Goal: Task Accomplishment & Management: Manage account settings

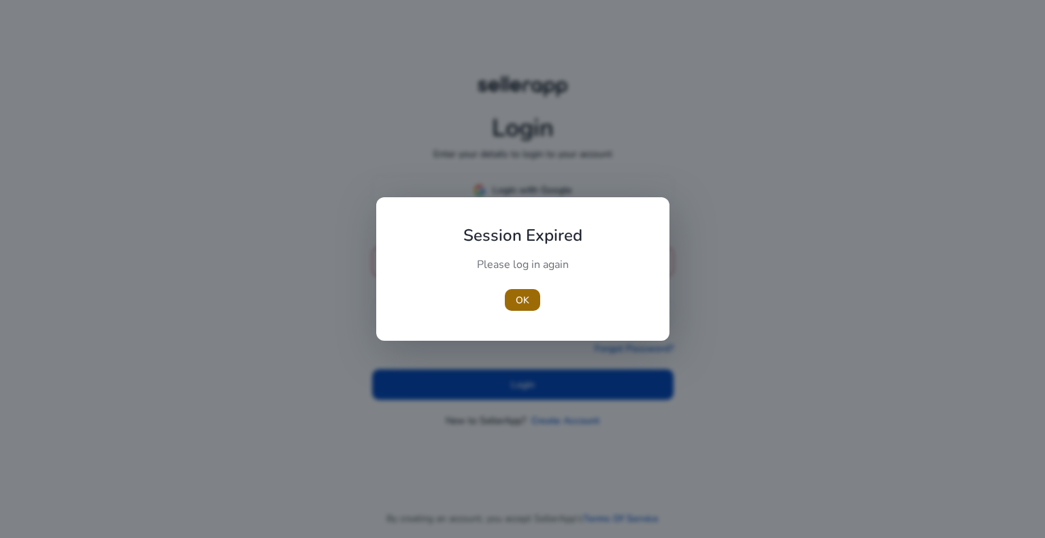
click at [516, 304] on span "OK" at bounding box center [523, 300] width 14 height 14
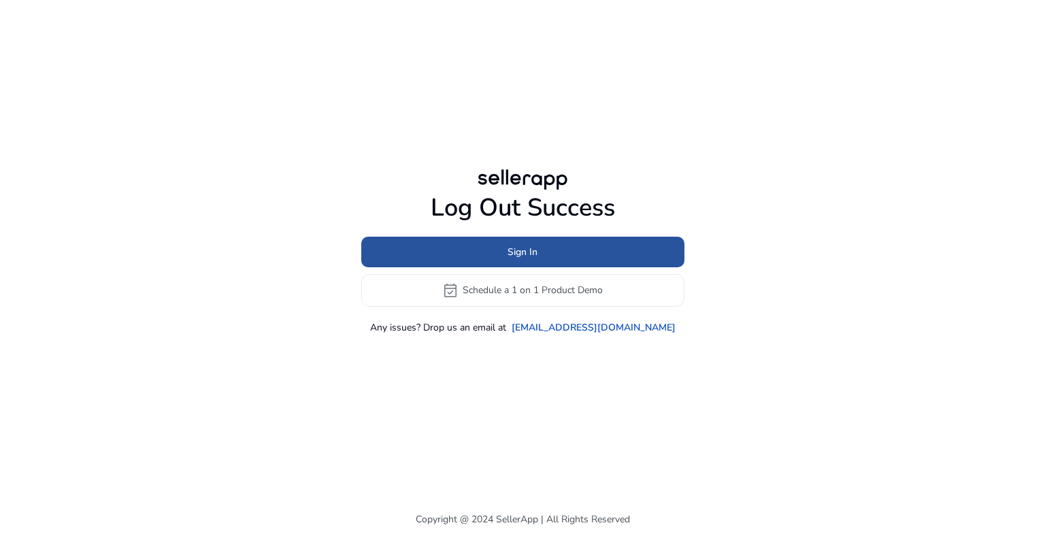
click at [474, 261] on span at bounding box center [522, 251] width 323 height 33
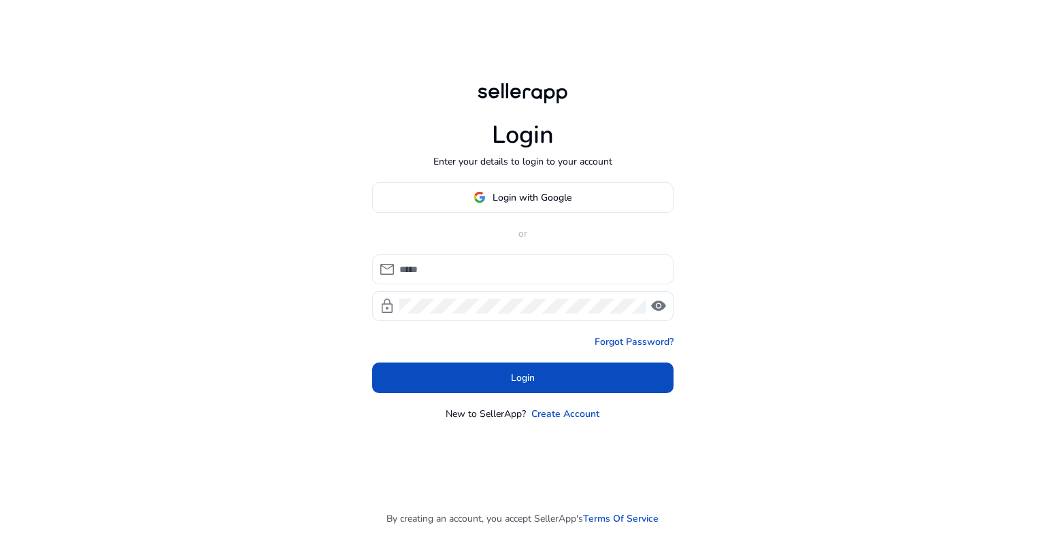
click at [473, 277] on div at bounding box center [531, 270] width 263 height 30
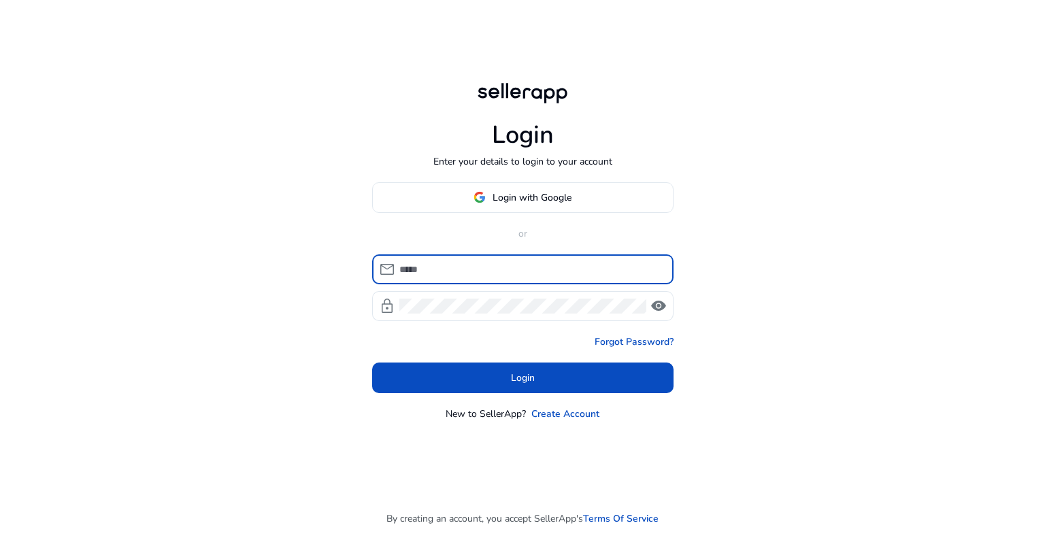
click at [474, 270] on input at bounding box center [531, 269] width 263 height 15
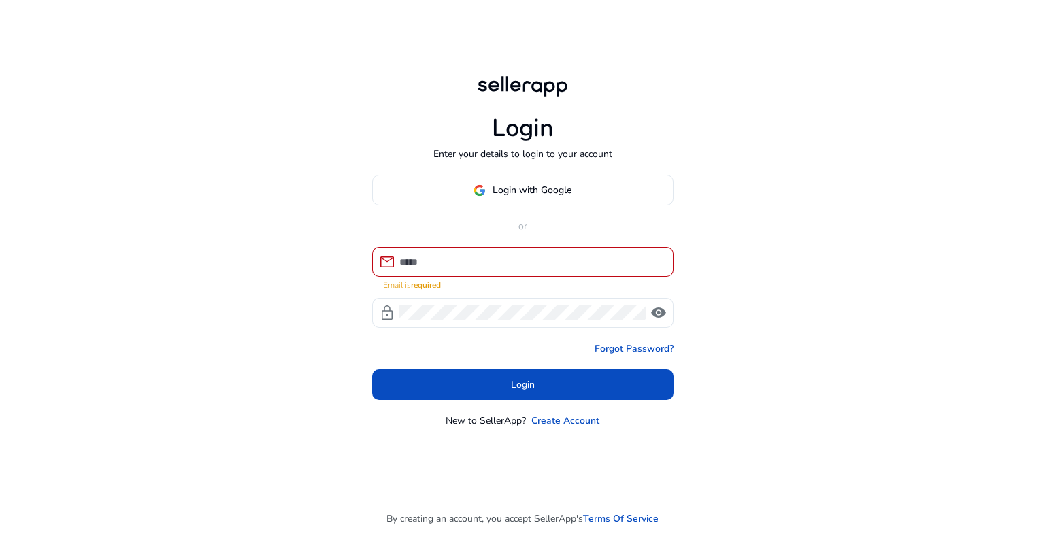
type input "**********"
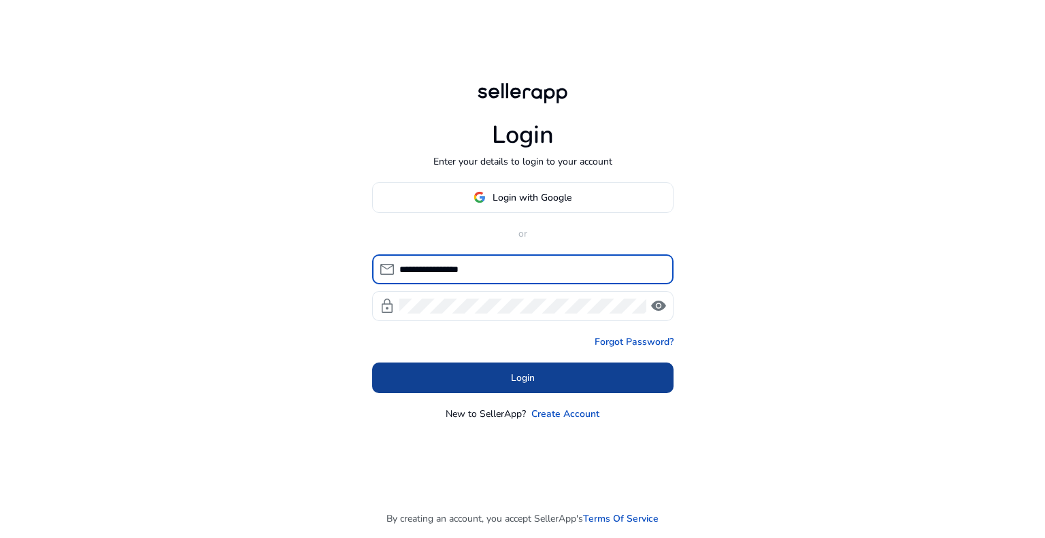
click at [496, 386] on span at bounding box center [523, 377] width 302 height 33
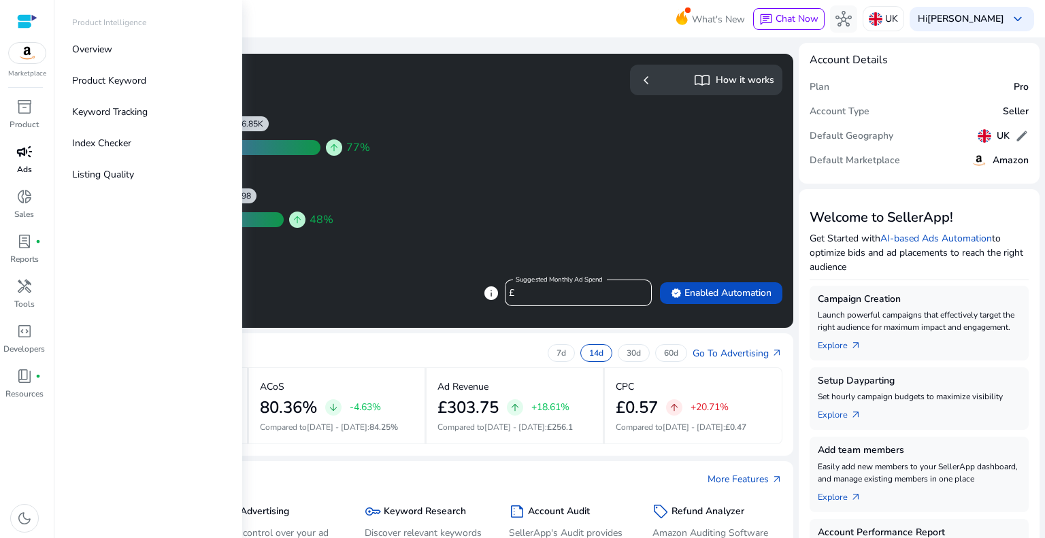
click at [20, 150] on span "campaign" at bounding box center [24, 152] width 16 height 16
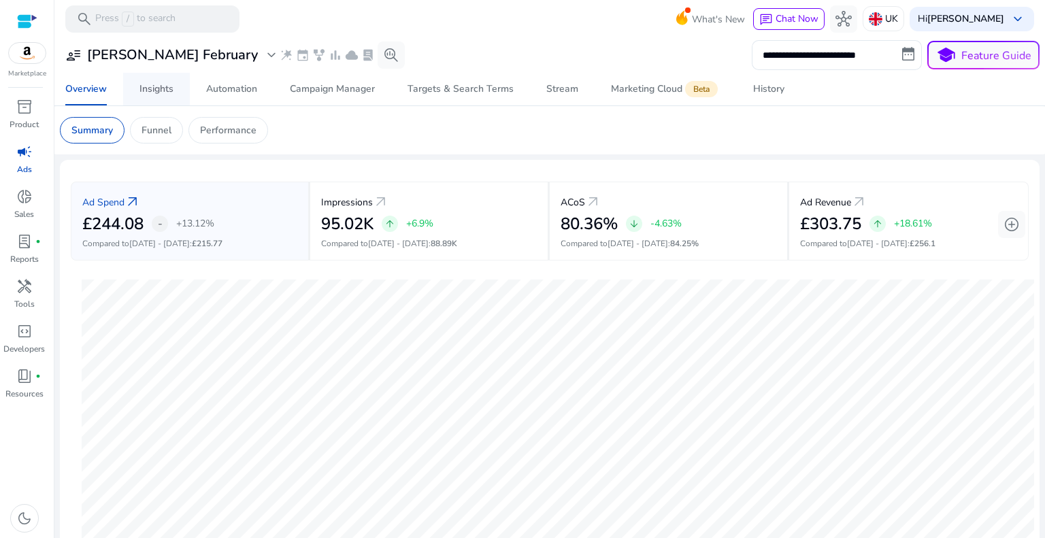
click at [159, 89] on div "Insights" at bounding box center [157, 89] width 34 height 10
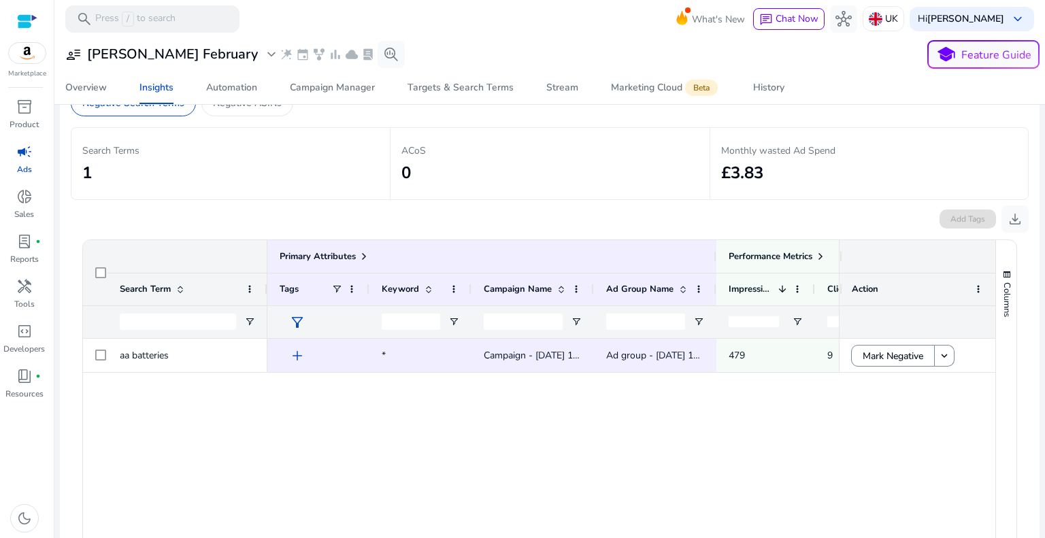
scroll to position [136, 0]
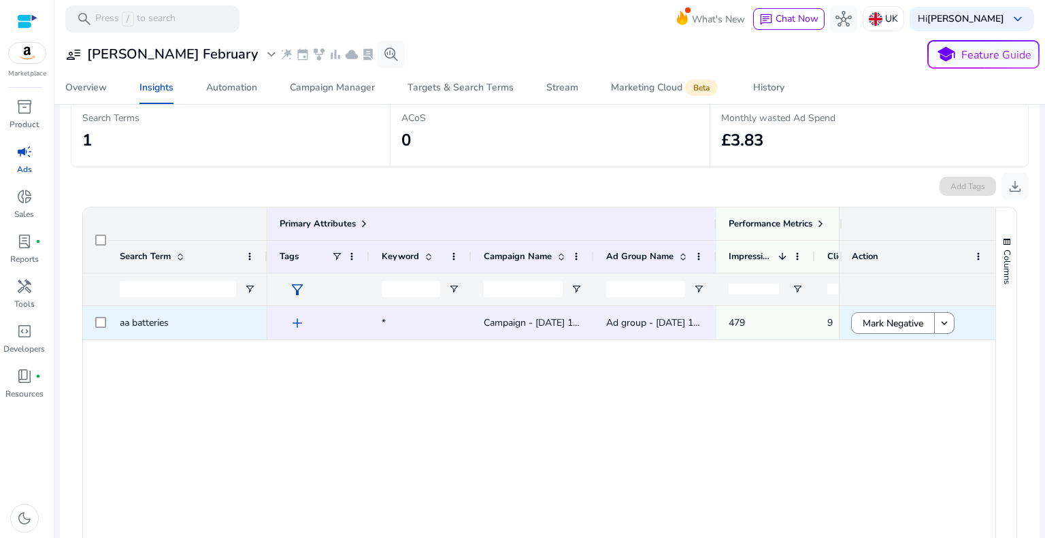
click at [94, 323] on div at bounding box center [95, 322] width 25 height 33
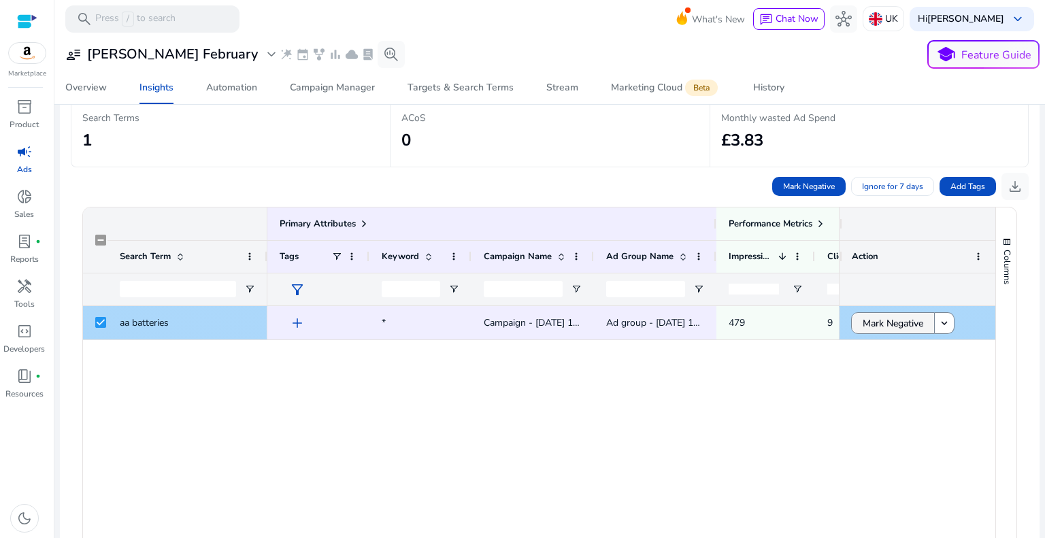
click at [898, 318] on span "Mark Negative" at bounding box center [893, 324] width 61 height 28
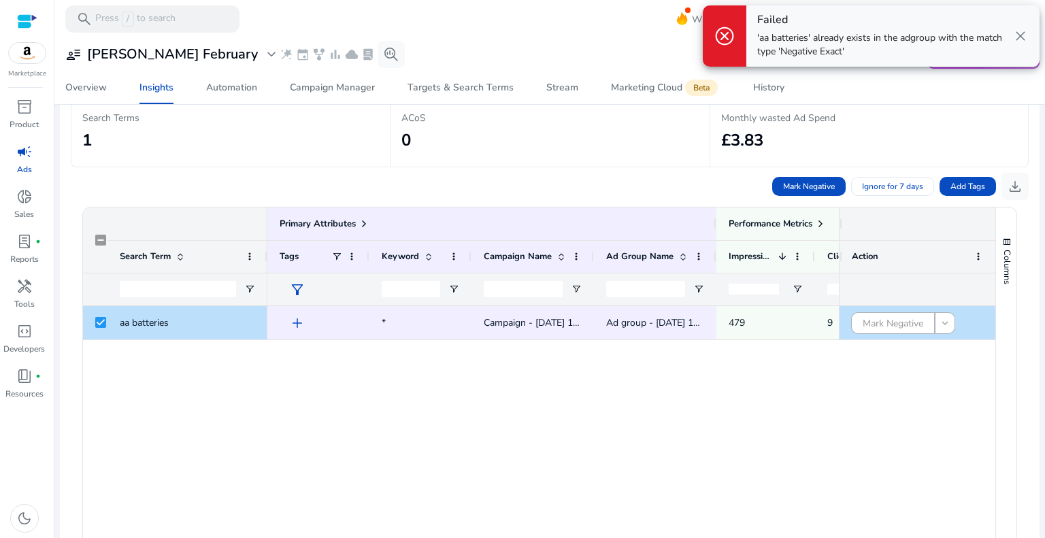
click at [1024, 37] on span "close" at bounding box center [1021, 36] width 16 height 16
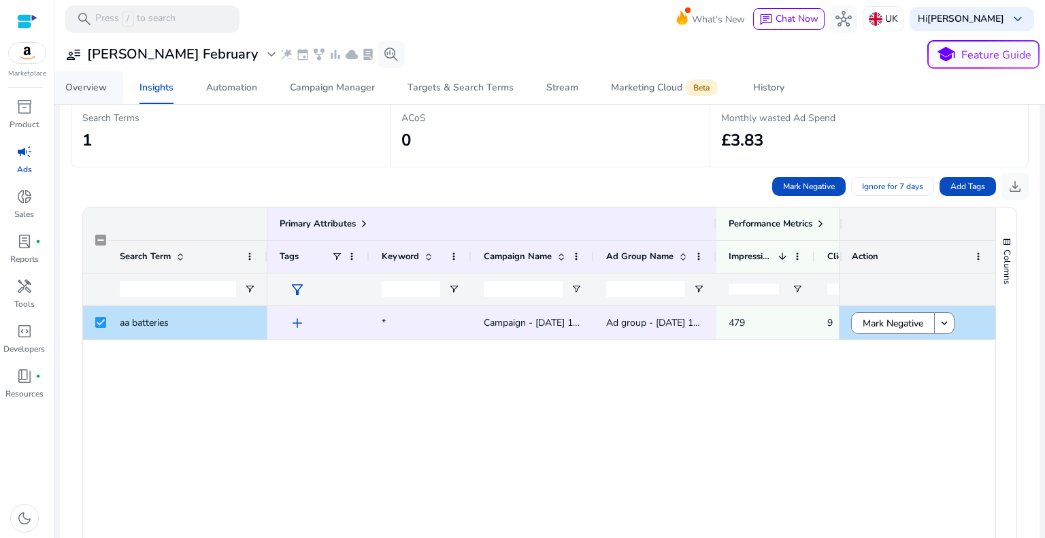
click at [93, 86] on div "Overview" at bounding box center [86, 88] width 42 height 10
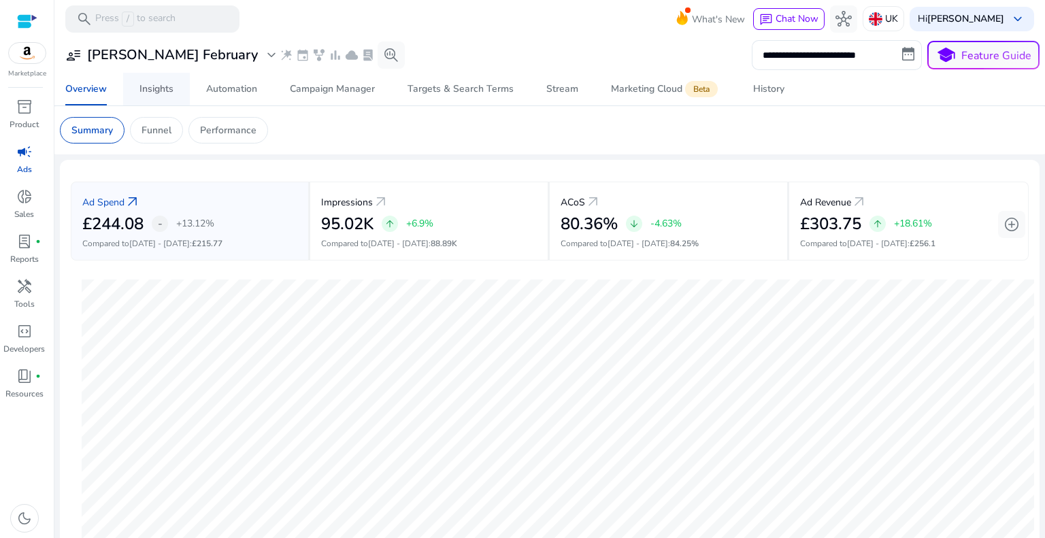
click at [174, 93] on div "Insights" at bounding box center [157, 89] width 34 height 10
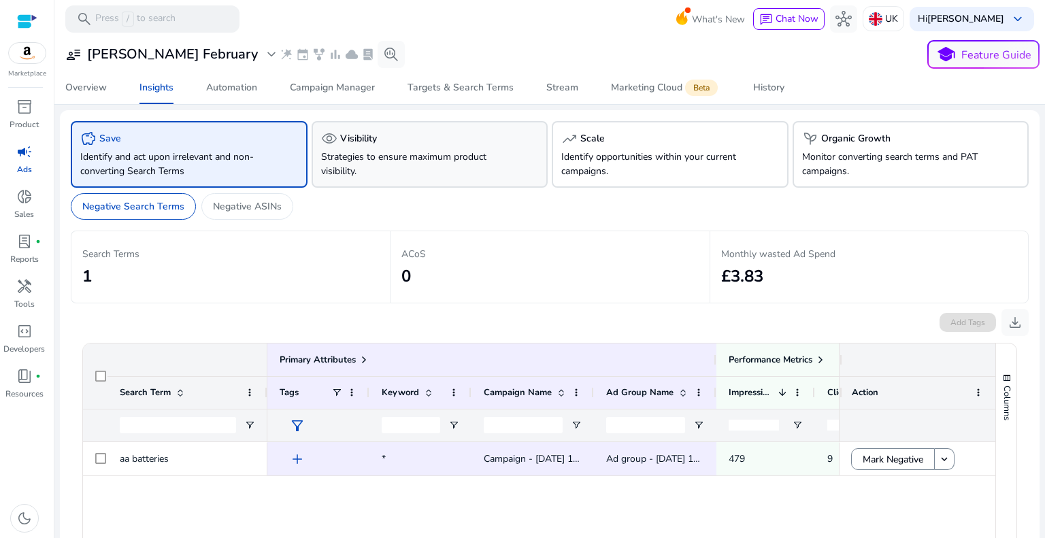
click at [431, 182] on div "visibility Visibility Strategies to ensure maximum product visibility." at bounding box center [430, 154] width 237 height 67
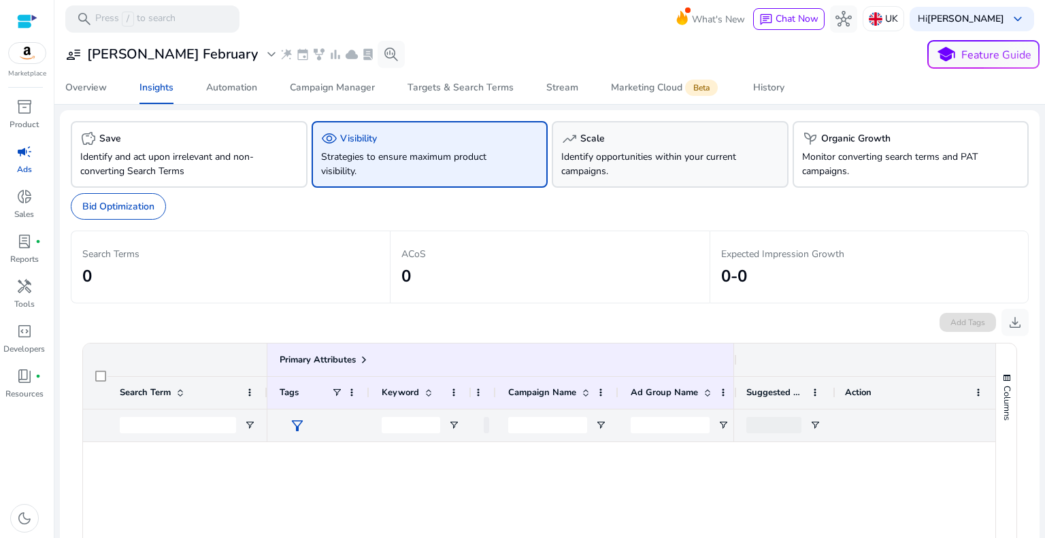
click at [628, 174] on p "Identify opportunities within your current campaigns." at bounding box center [652, 164] width 181 height 29
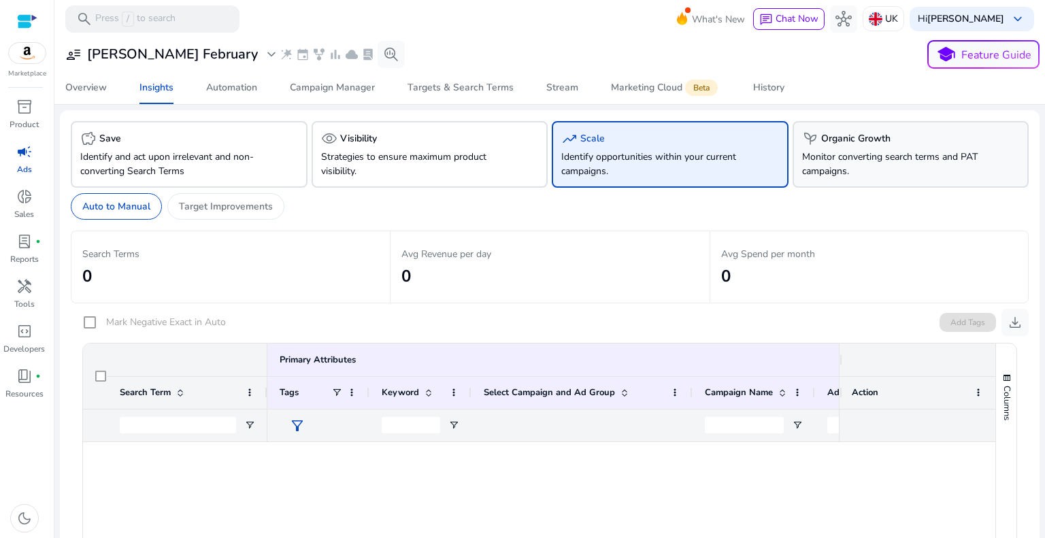
click at [851, 148] on div "psychiatry Organic Growth Monitor converting search terms and PAT campaigns." at bounding box center [911, 154] width 237 height 67
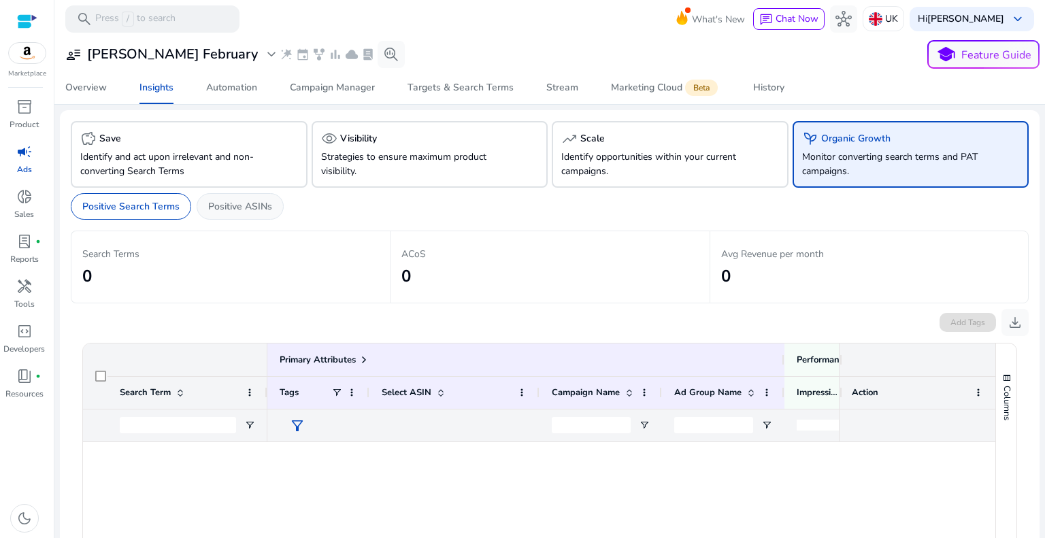
click at [241, 208] on p "Positive ASINs" at bounding box center [240, 206] width 64 height 14
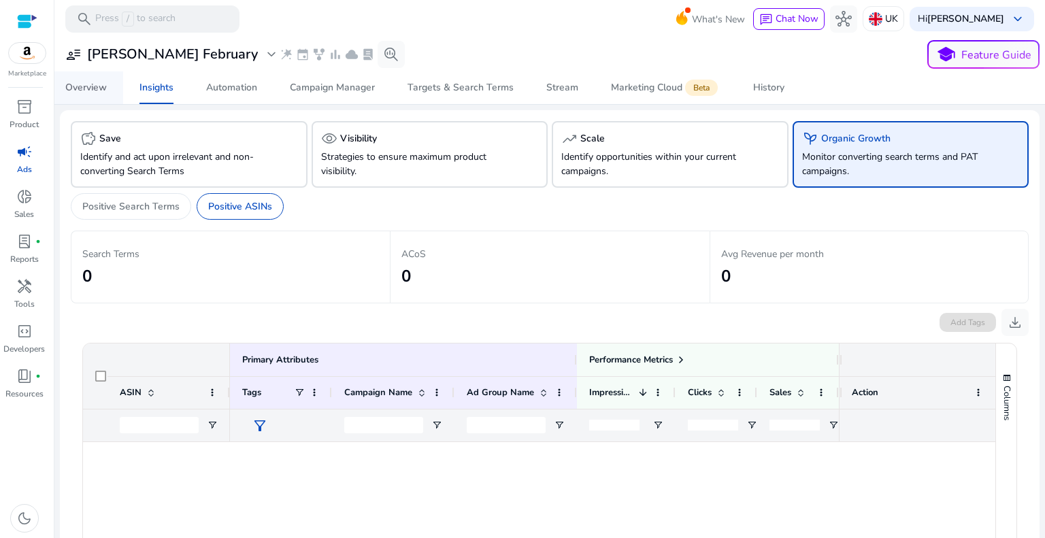
click at [94, 96] on span "Overview" at bounding box center [86, 87] width 42 height 33
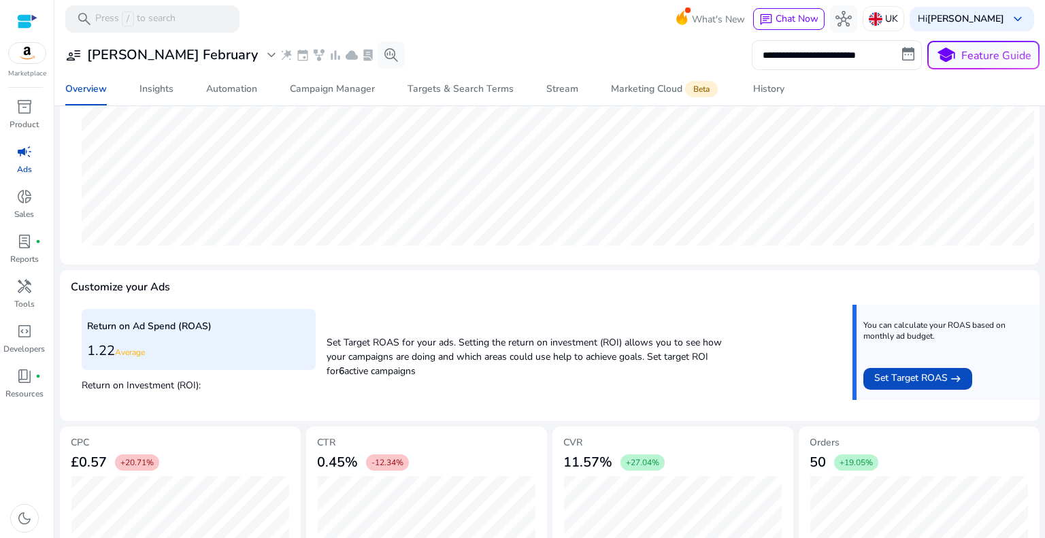
scroll to position [408, 0]
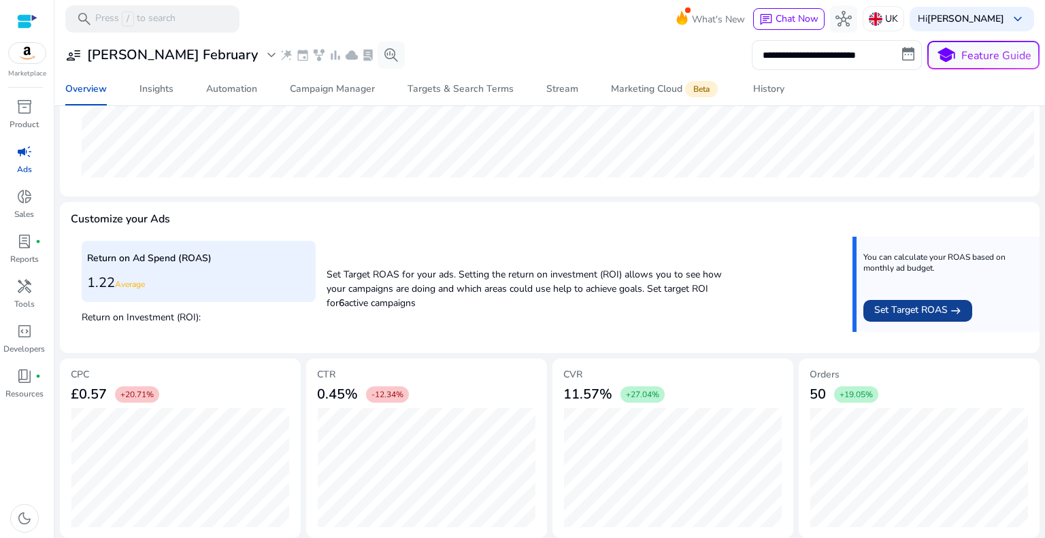
click at [868, 312] on span at bounding box center [918, 311] width 109 height 33
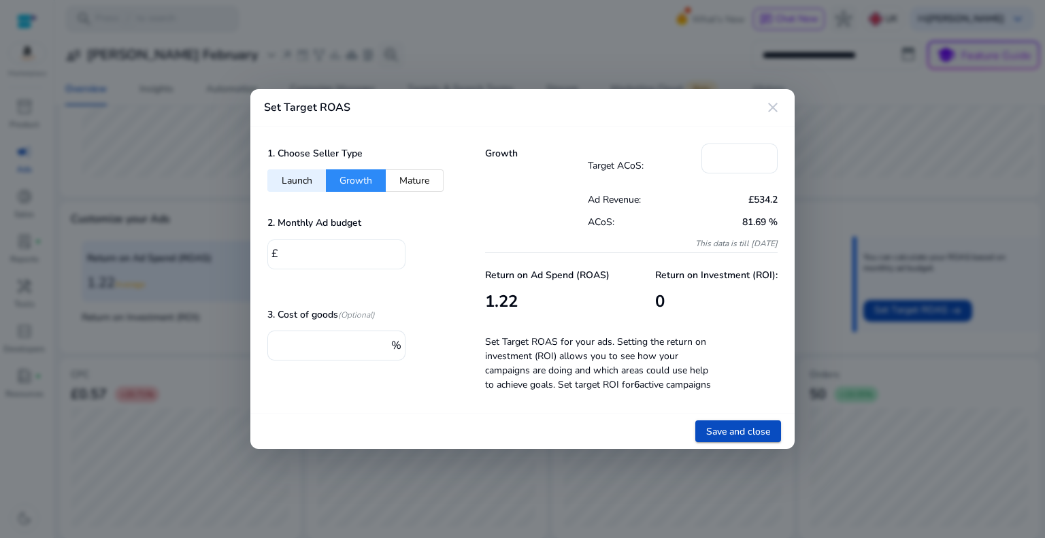
click at [323, 263] on div "*" at bounding box center [338, 255] width 112 height 30
drag, startPoint x: 319, startPoint y: 251, endPoint x: 234, endPoint y: 253, distance: 84.4
click at [234, 253] on div "Set Target ROAS close 1. Choose Seller Type Launch Growth Mature 2. Monthly Ad …" at bounding box center [522, 269] width 1045 height 538
drag, startPoint x: 316, startPoint y: 250, endPoint x: 225, endPoint y: 254, distance: 90.6
click at [225, 254] on div "Set Target ROAS close 1. Choose Seller Type Launch Growth Mature 2. Monthly Ad …" at bounding box center [522, 269] width 1045 height 538
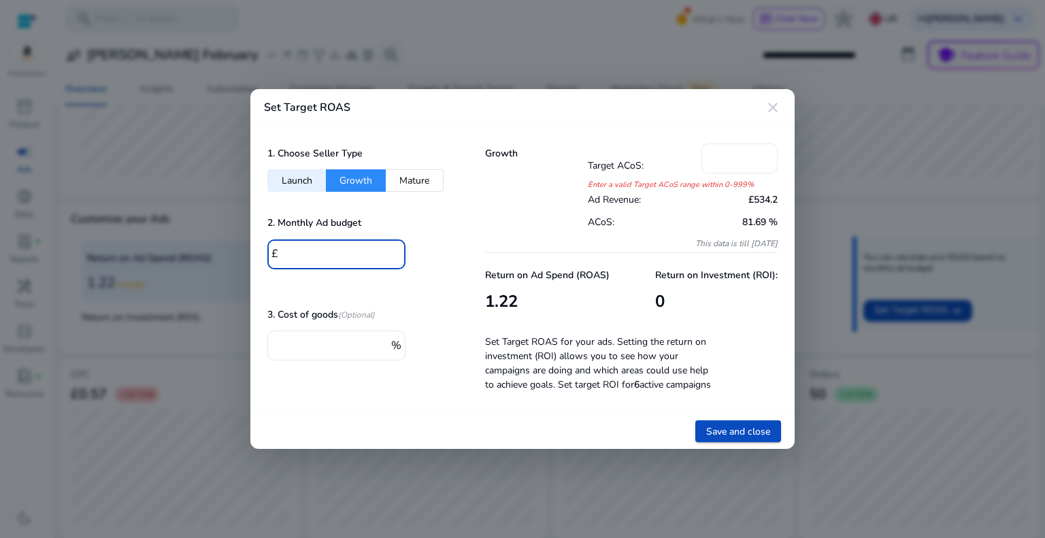
type input "***"
click at [724, 152] on input "*" at bounding box center [740, 157] width 54 height 15
drag, startPoint x: 724, startPoint y: 155, endPoint x: 640, endPoint y: 155, distance: 84.4
click at [640, 155] on div "Target ACoS: *" at bounding box center [683, 166] width 191 height 44
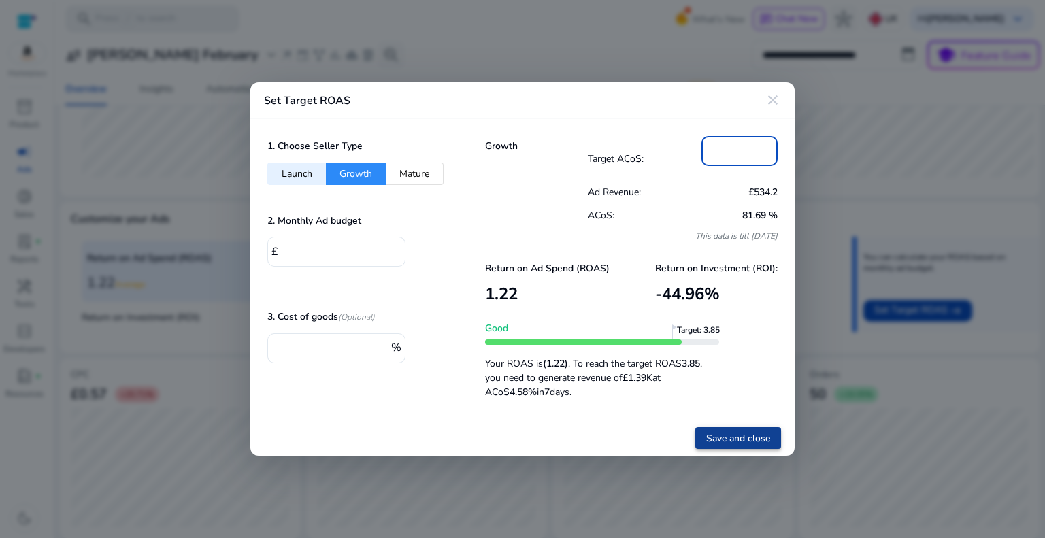
type input "**"
drag, startPoint x: 751, startPoint y: 441, endPoint x: 724, endPoint y: 434, distance: 28.1
click at [751, 440] on span "Save and close" at bounding box center [738, 439] width 64 height 14
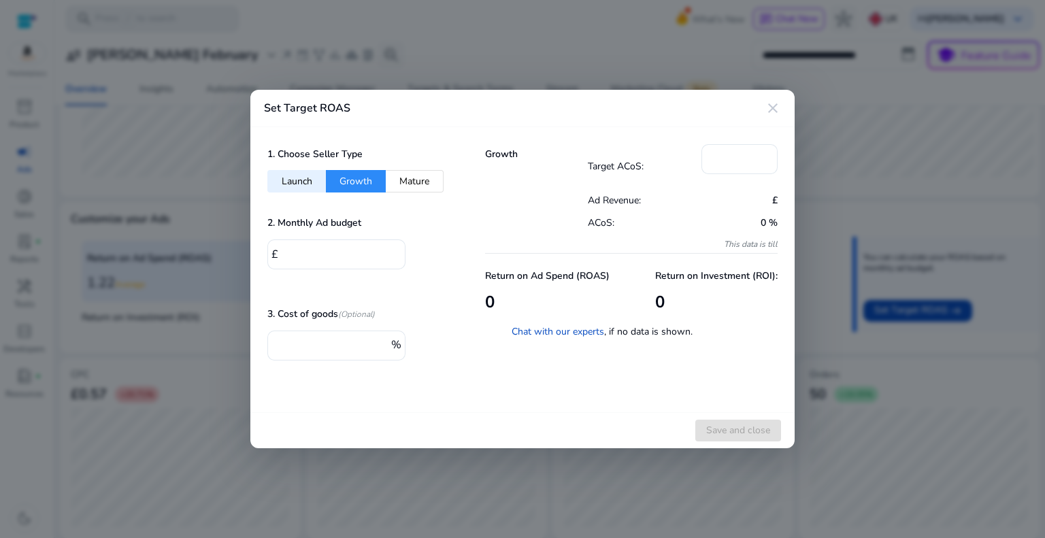
type input "*"
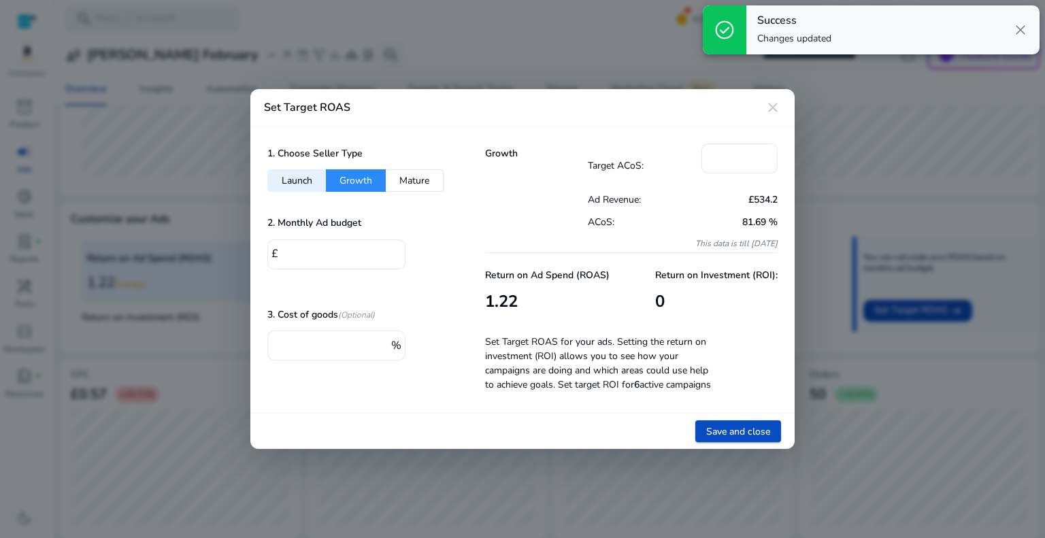
type input "***"
type input "**"
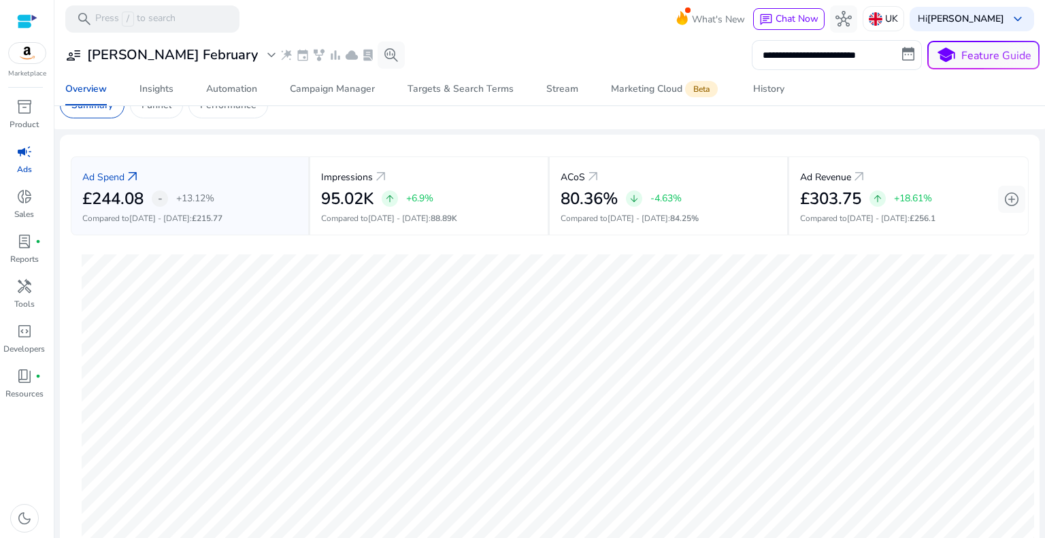
scroll to position [0, 0]
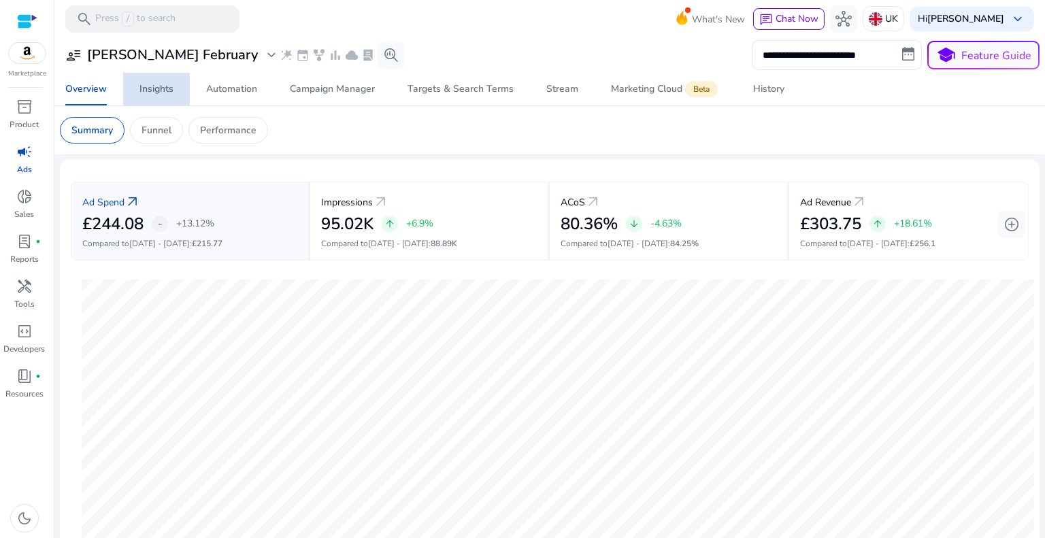
click at [149, 90] on div "Insights" at bounding box center [157, 89] width 34 height 10
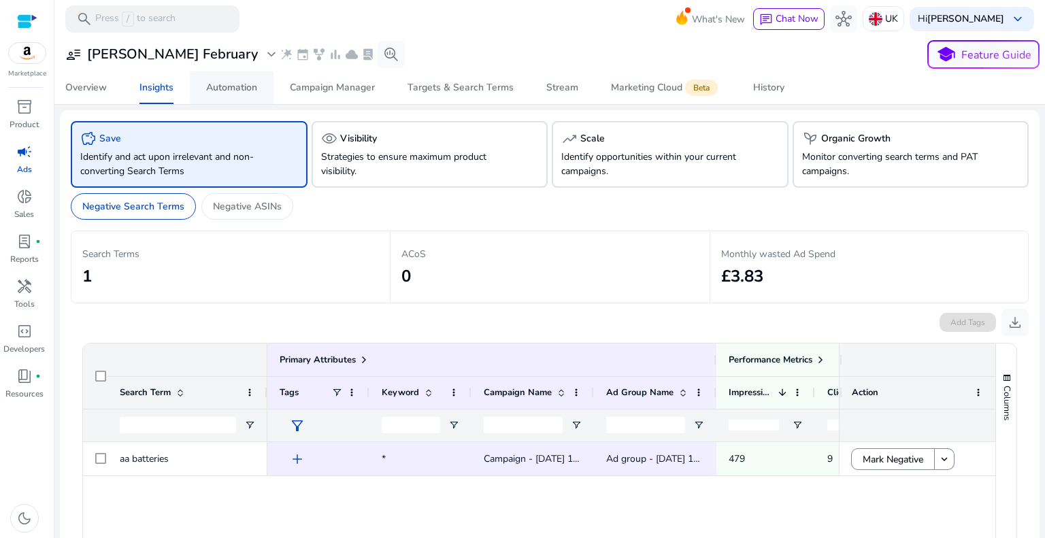
click at [242, 86] on div "Automation" at bounding box center [231, 88] width 51 height 10
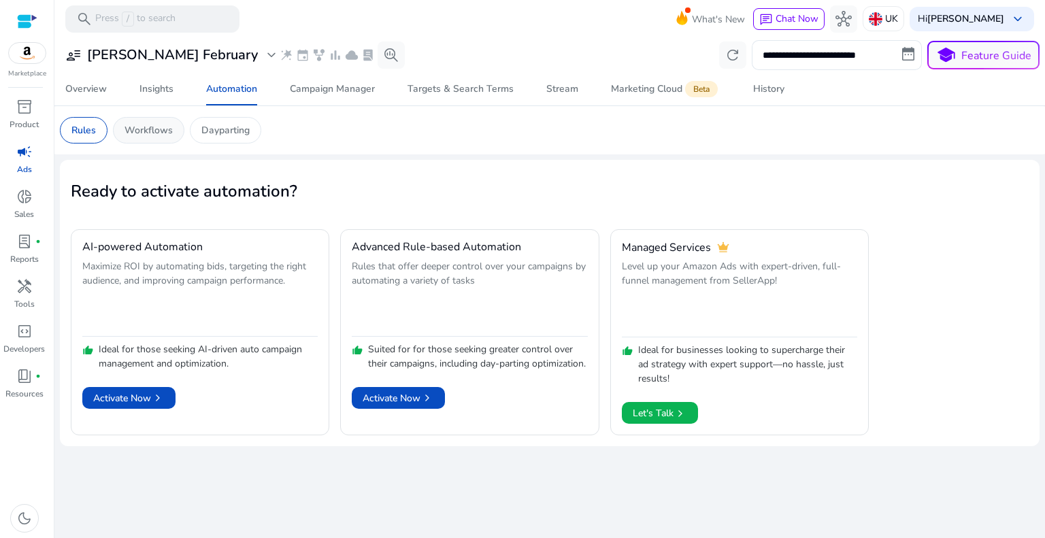
click at [171, 131] on p "Workflows" at bounding box center [149, 130] width 48 height 14
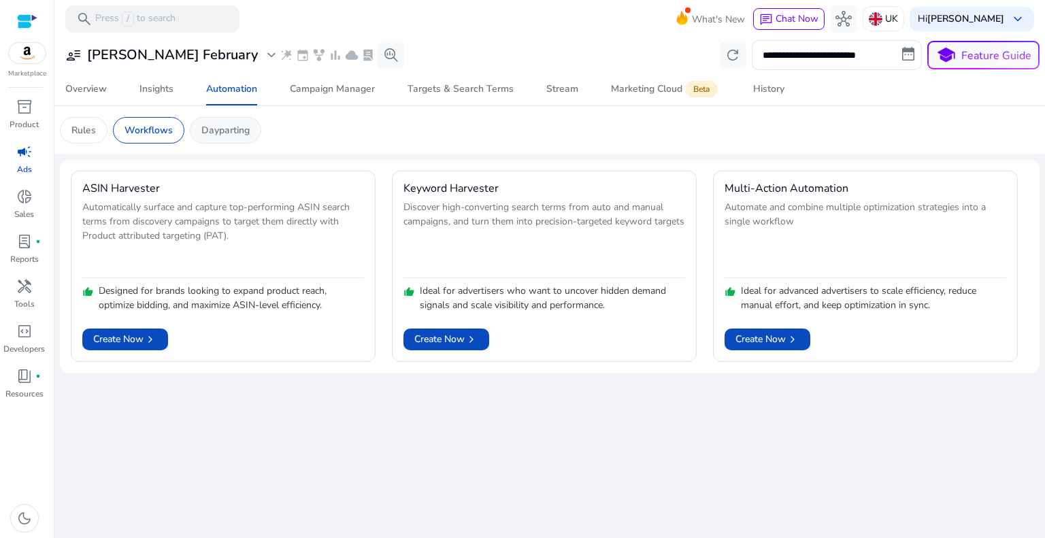
click at [233, 131] on p "Dayparting" at bounding box center [225, 130] width 48 height 14
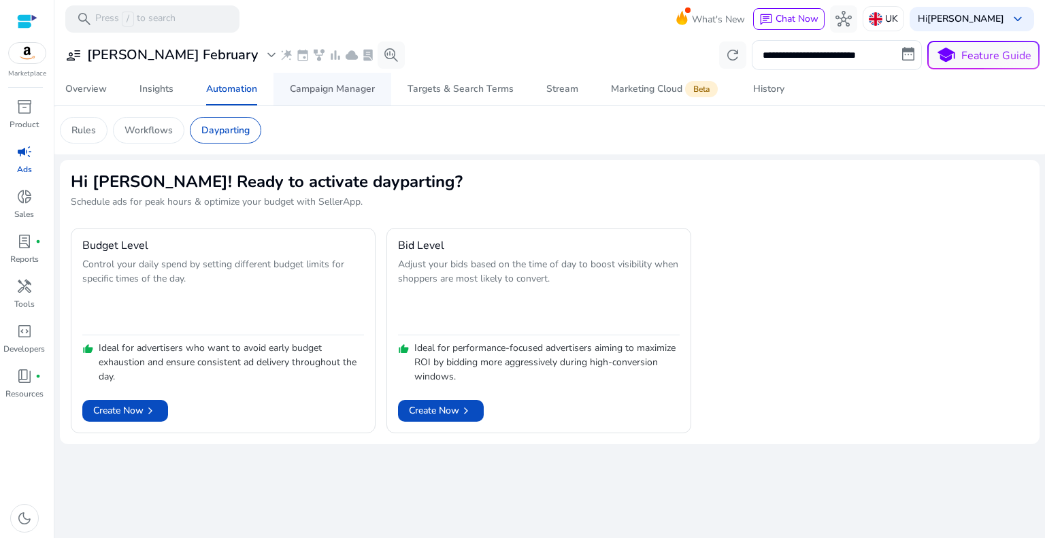
click at [306, 84] on div "Campaign Manager" at bounding box center [332, 89] width 85 height 10
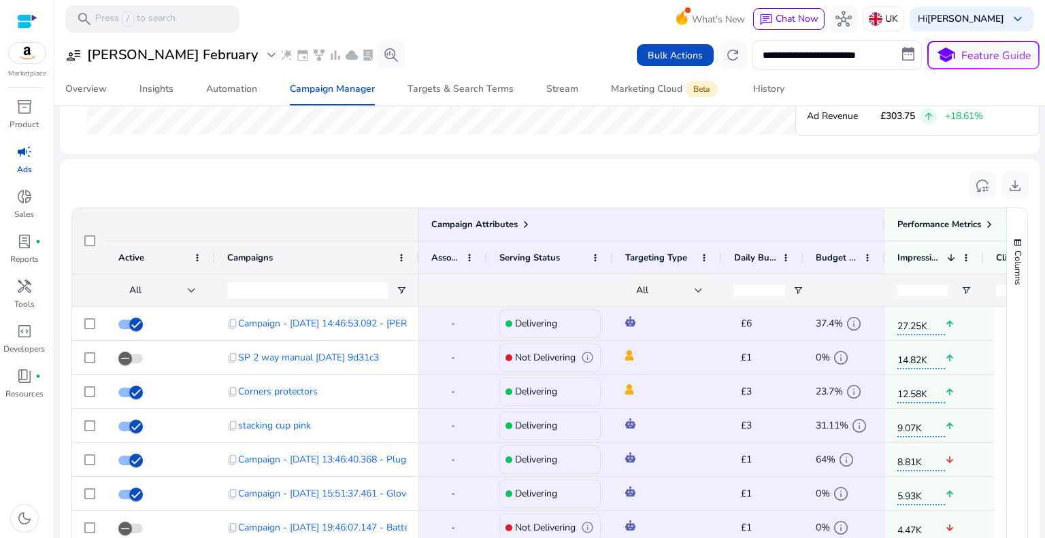
scroll to position [817, 0]
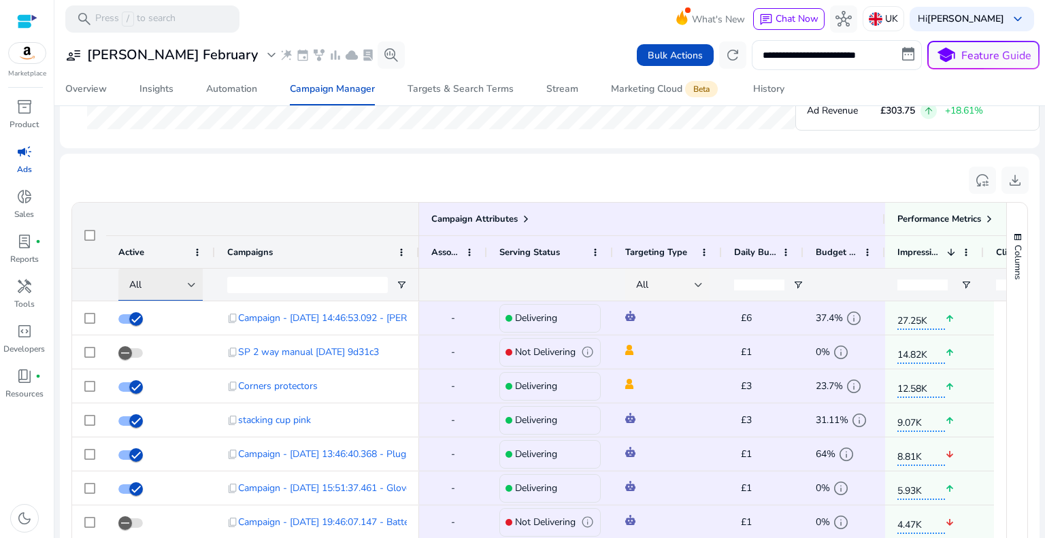
click at [191, 279] on div "All" at bounding box center [162, 285] width 67 height 16
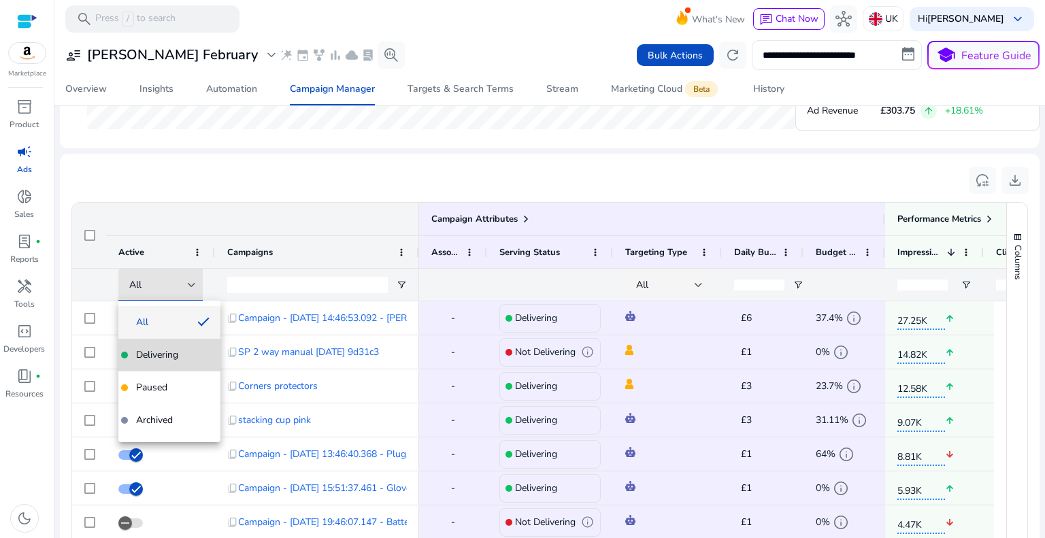
click at [176, 346] on mat-option "Delivering" at bounding box center [169, 355] width 102 height 33
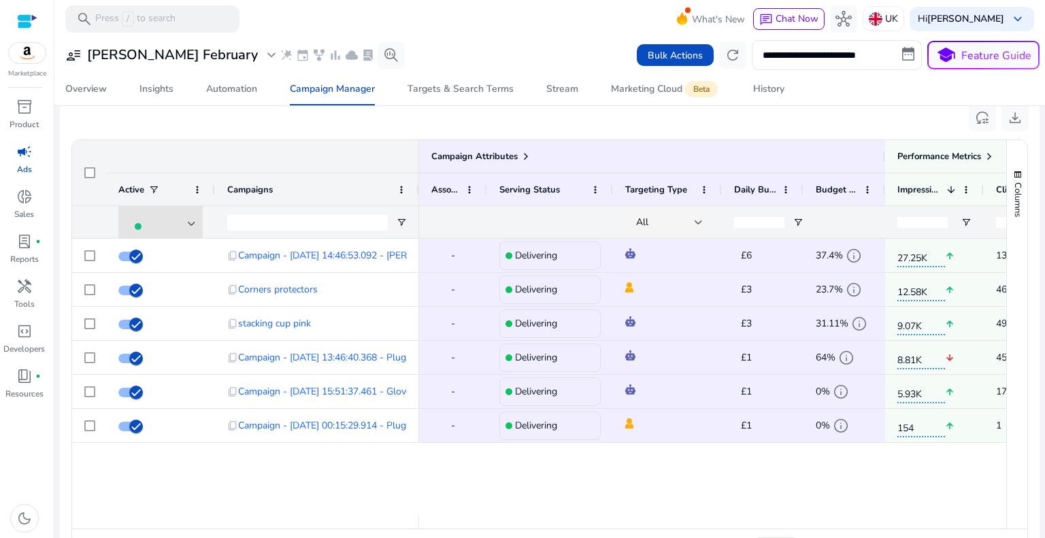
scroll to position [885, 0]
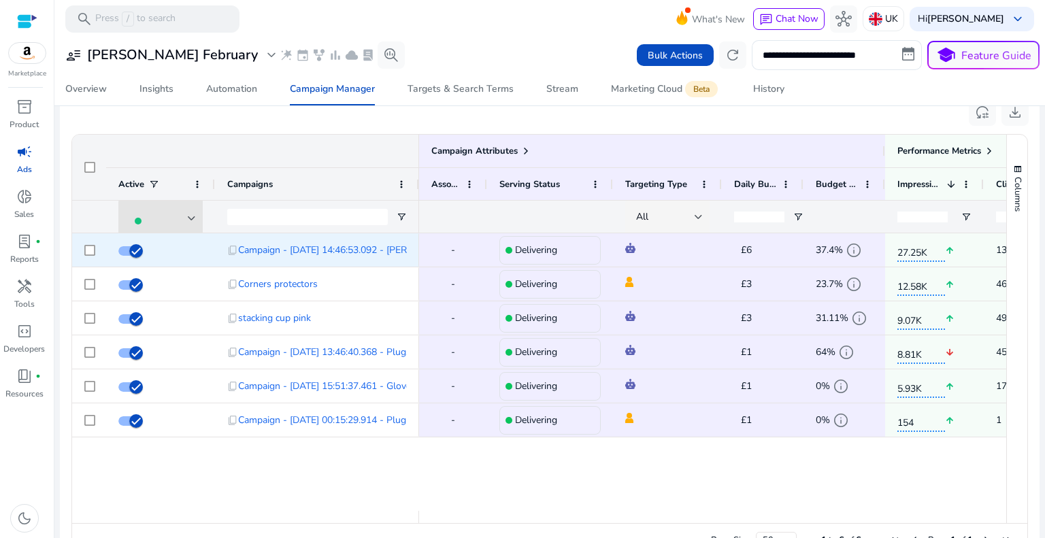
click at [775, 252] on div "£6 edit" at bounding box center [769, 250] width 71 height 20
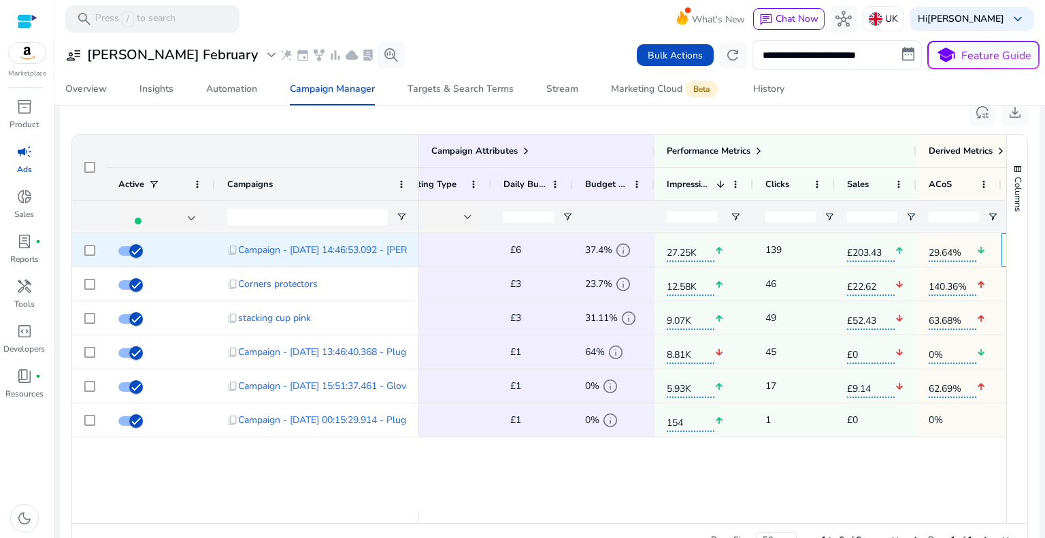
scroll to position [0, 312]
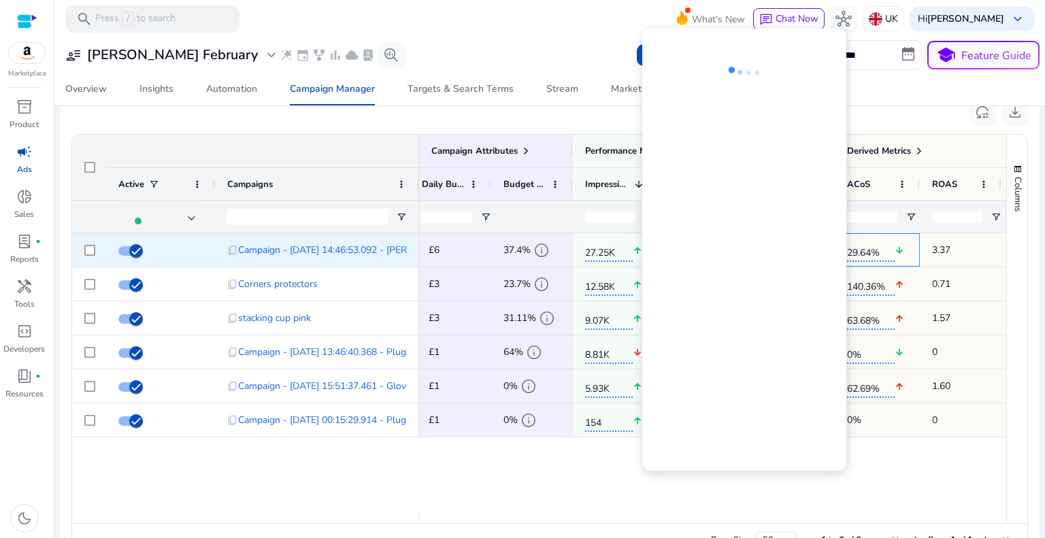
click at [862, 250] on span "29.64%" at bounding box center [871, 250] width 48 height 23
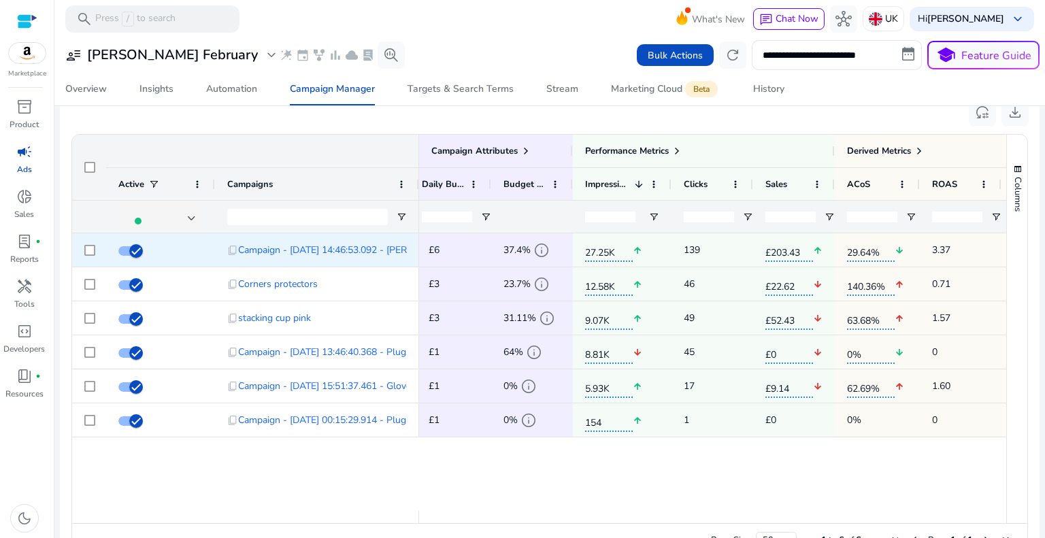
click at [937, 249] on span "3.37" at bounding box center [960, 250] width 57 height 28
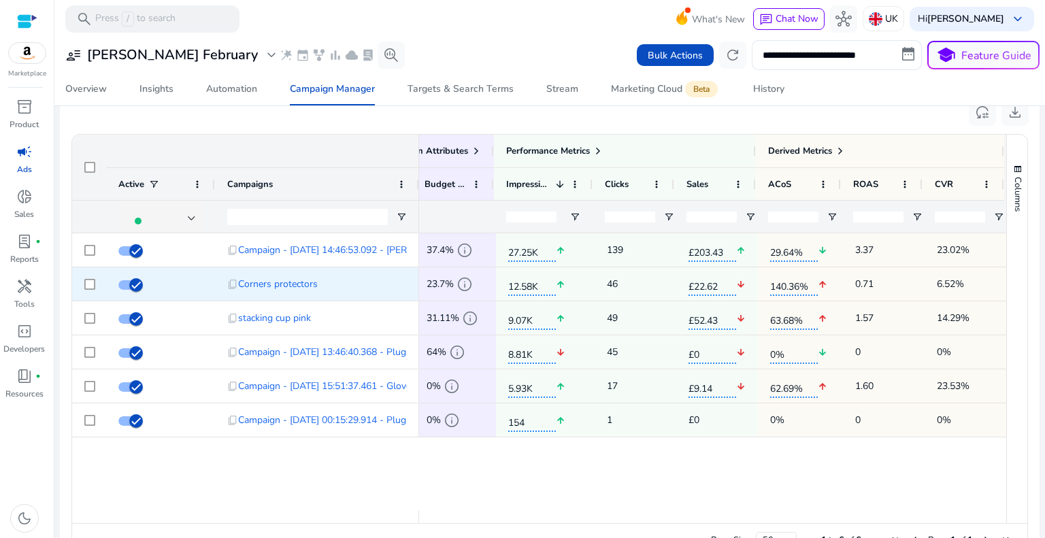
click at [885, 280] on span "0.71" at bounding box center [884, 284] width 57 height 28
click at [308, 282] on span "Corners protectors" at bounding box center [278, 284] width 80 height 28
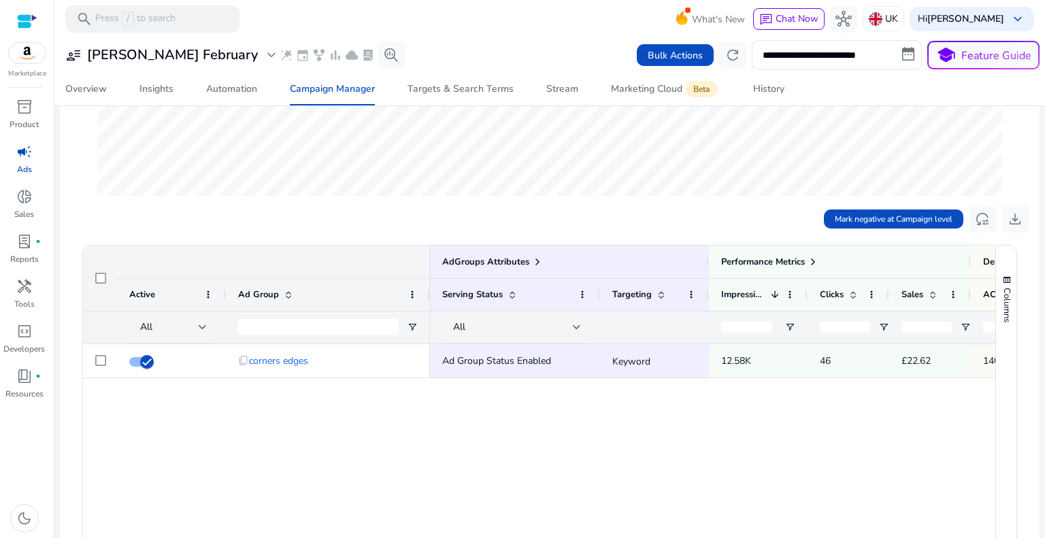
scroll to position [340, 0]
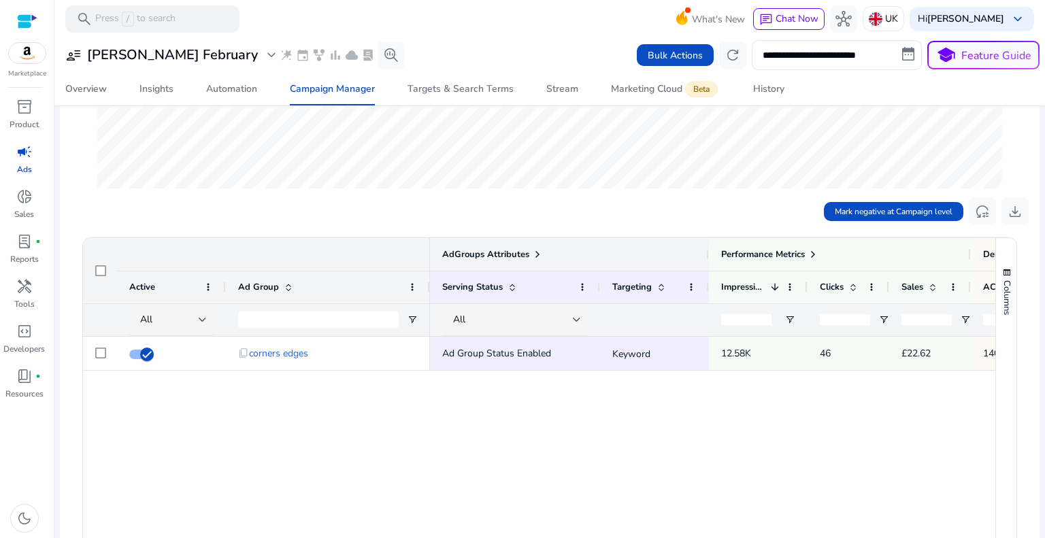
click at [536, 250] on span at bounding box center [537, 254] width 11 height 11
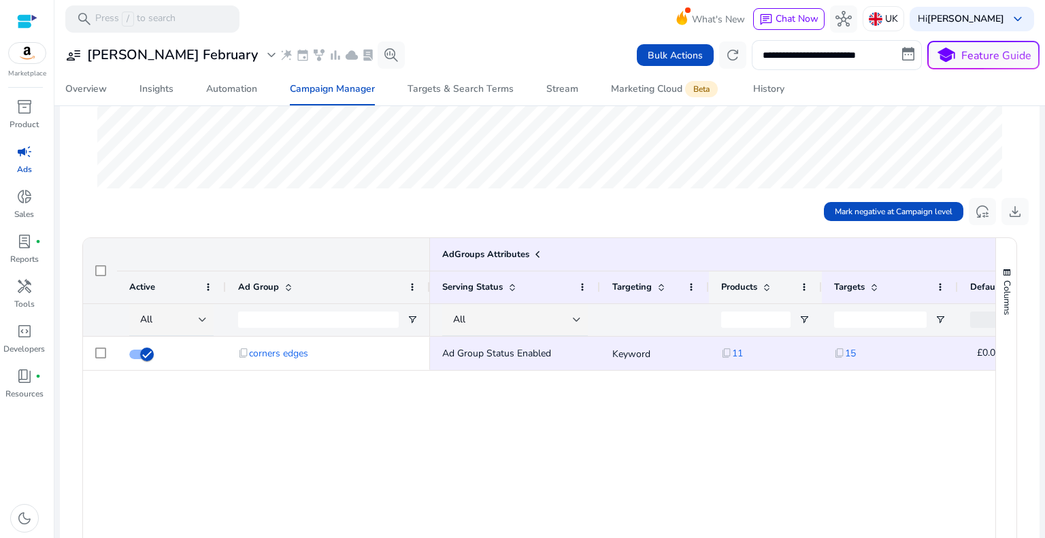
drag, startPoint x: 788, startPoint y: 285, endPoint x: 817, endPoint y: 282, distance: 29.4
click at [819, 282] on div at bounding box center [821, 288] width 5 height 32
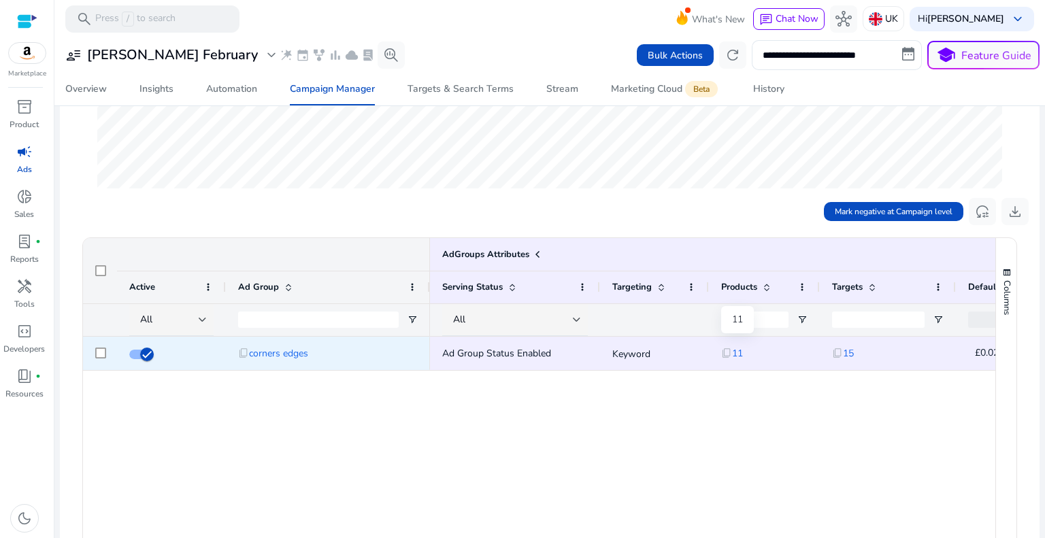
click at [737, 351] on span "11" at bounding box center [737, 354] width 11 height 28
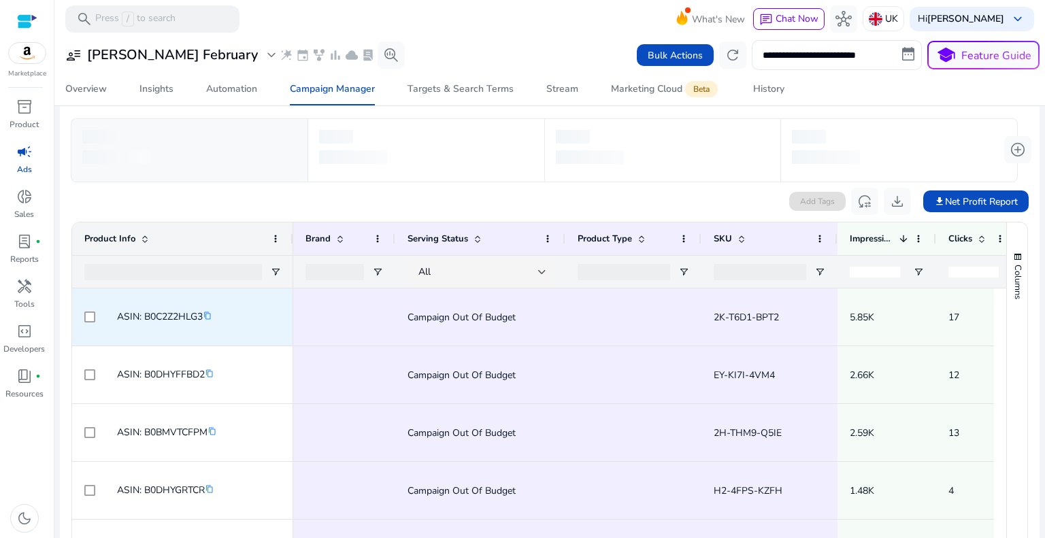
scroll to position [31, 0]
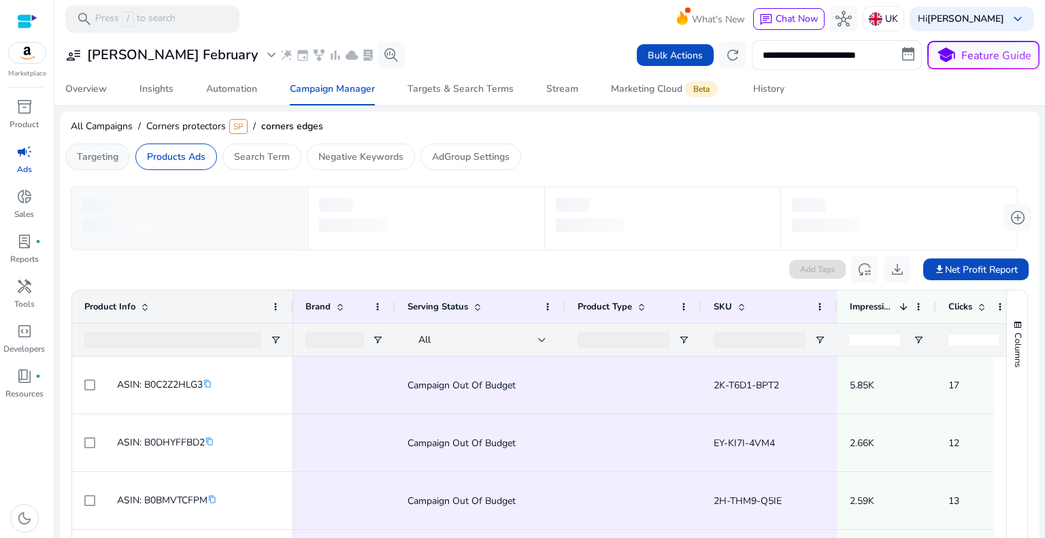
click at [82, 159] on p "Targeting" at bounding box center [98, 157] width 42 height 14
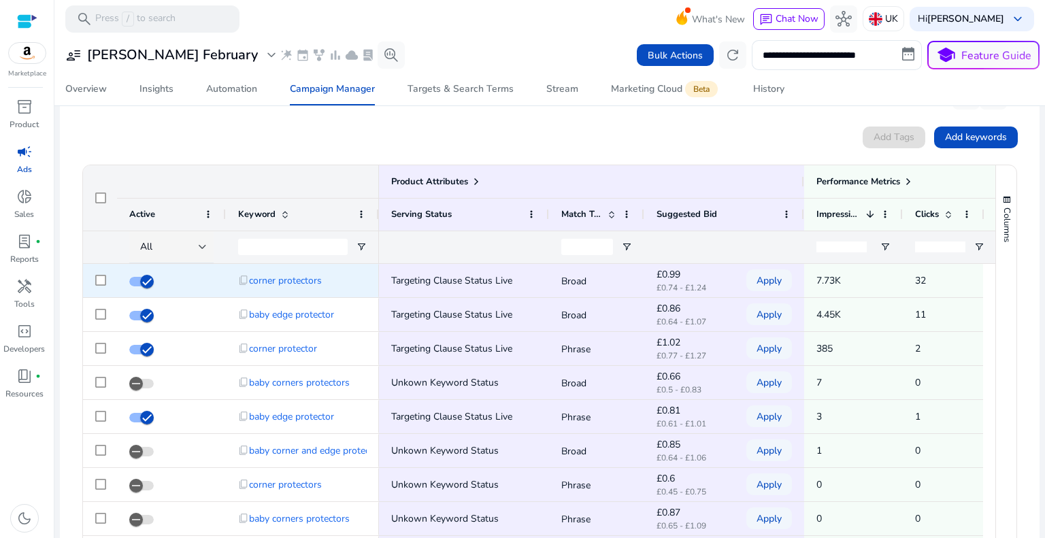
scroll to position [45, 0]
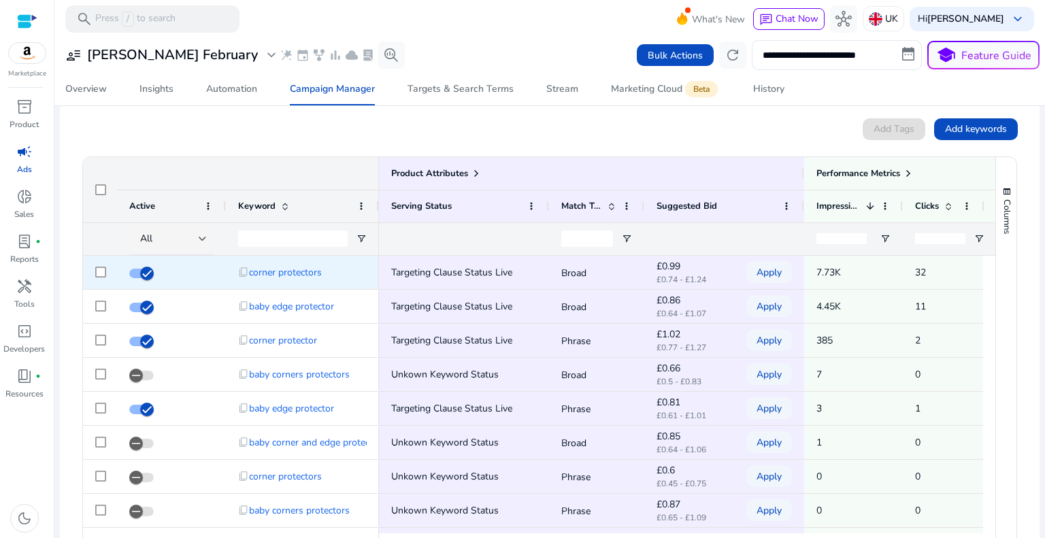
click at [926, 278] on span "32" at bounding box center [943, 273] width 57 height 28
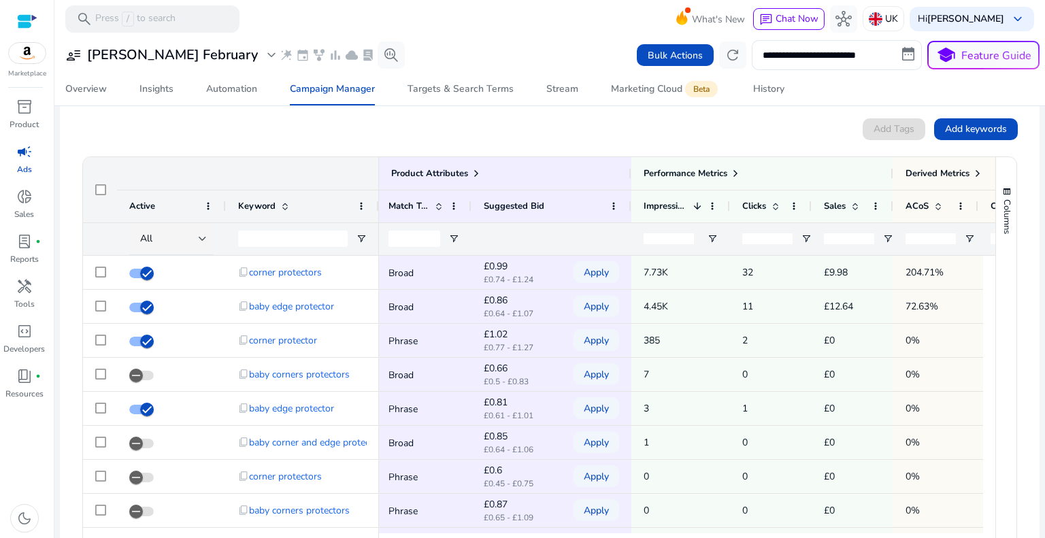
click at [847, 235] on input "number" at bounding box center [849, 238] width 50 height 11
click at [843, 239] on input "number" at bounding box center [849, 238] width 50 height 11
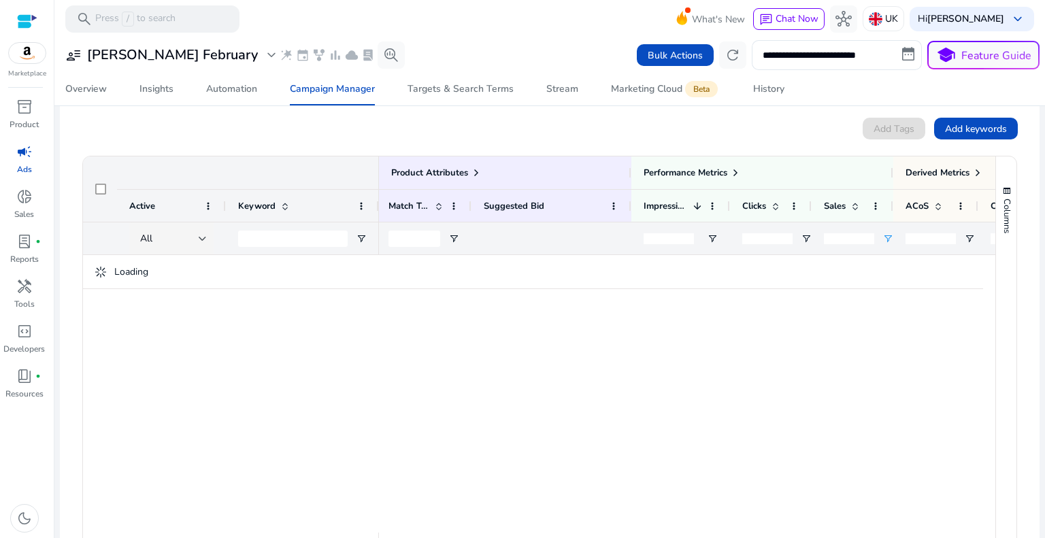
type input "*"
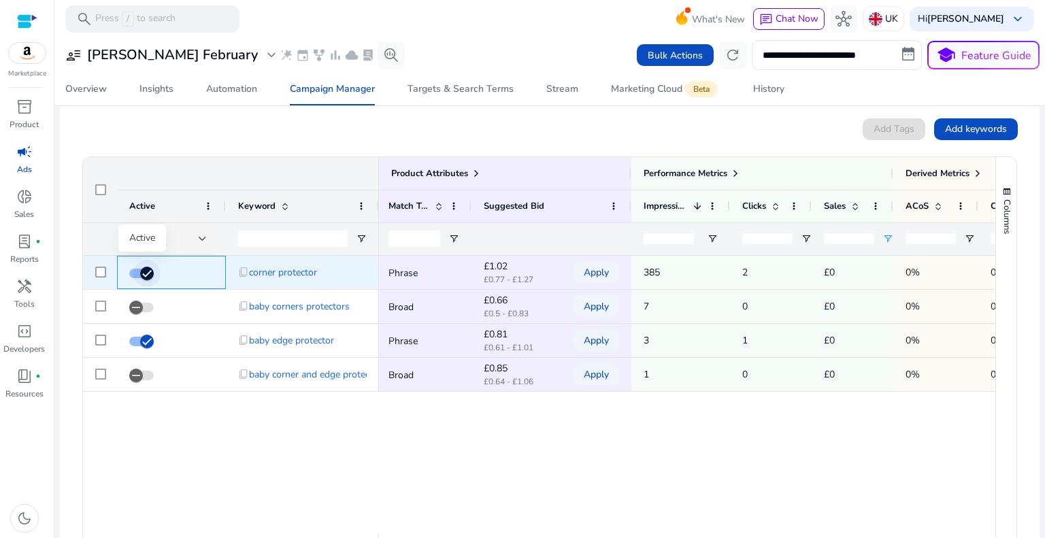
click at [152, 269] on icon "button" at bounding box center [147, 273] width 12 height 12
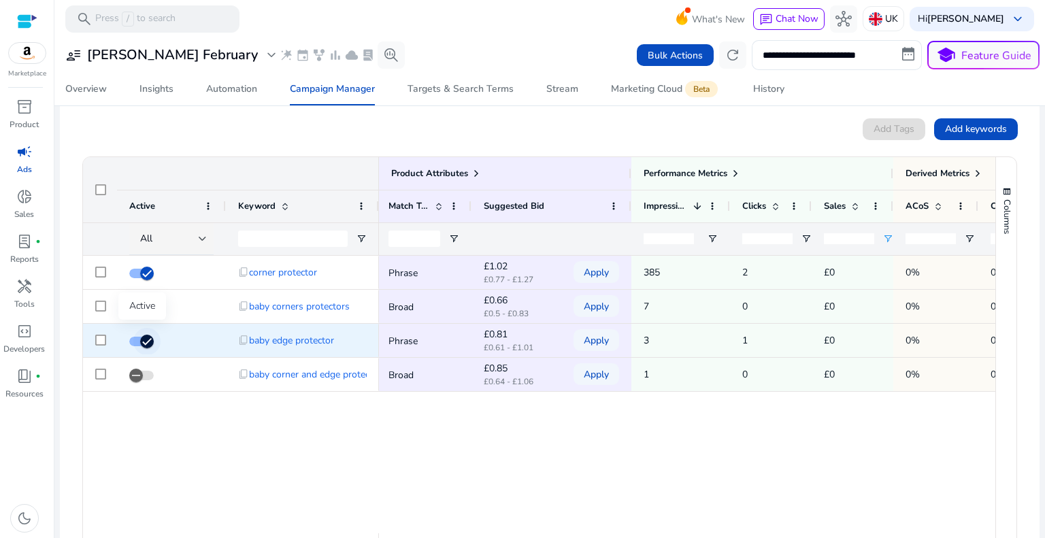
click at [139, 340] on span "button" at bounding box center [146, 341] width 27 height 27
click at [148, 338] on icon "button" at bounding box center [147, 342] width 12 height 12
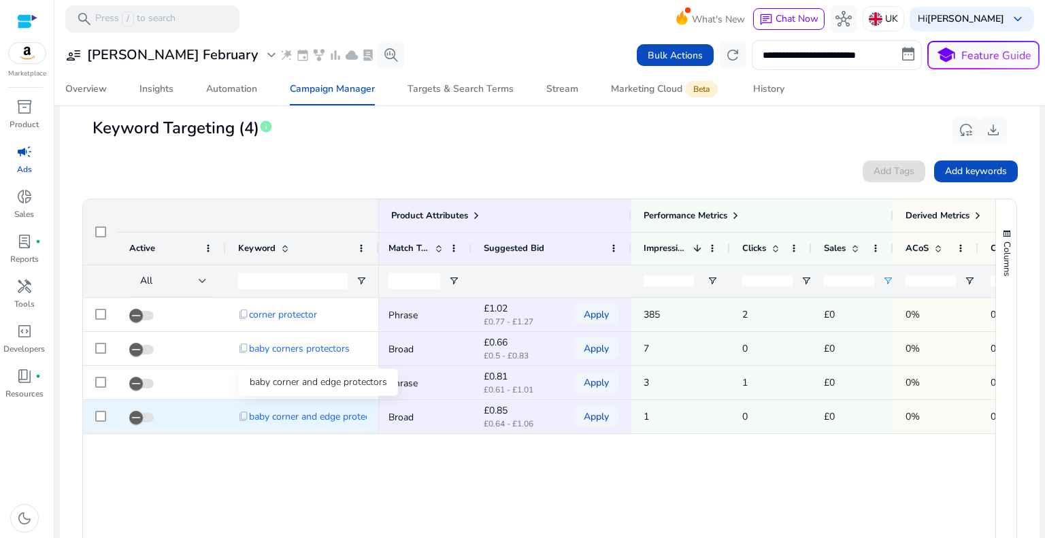
scroll to position [417, 0]
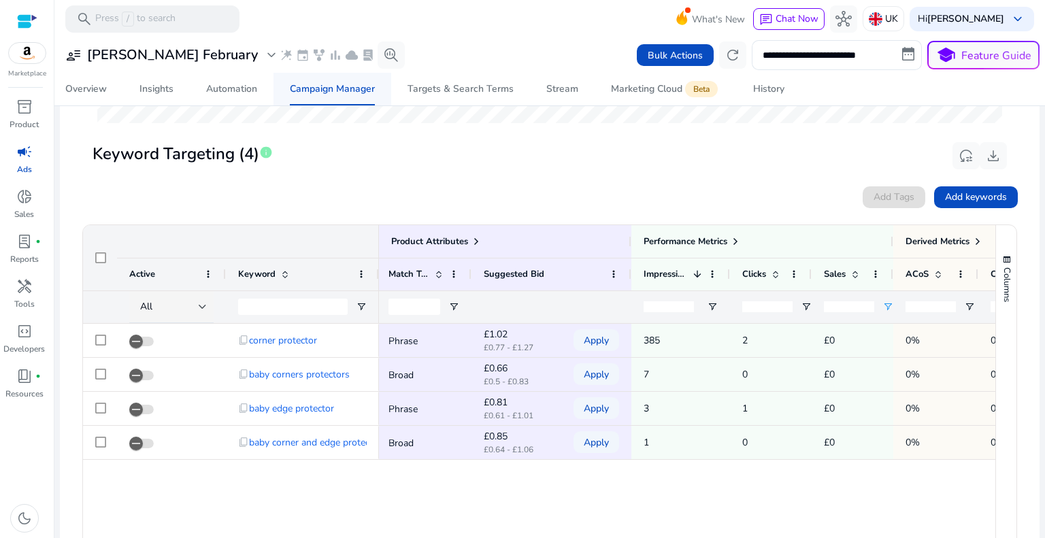
click at [313, 89] on div "Campaign Manager" at bounding box center [332, 89] width 85 height 10
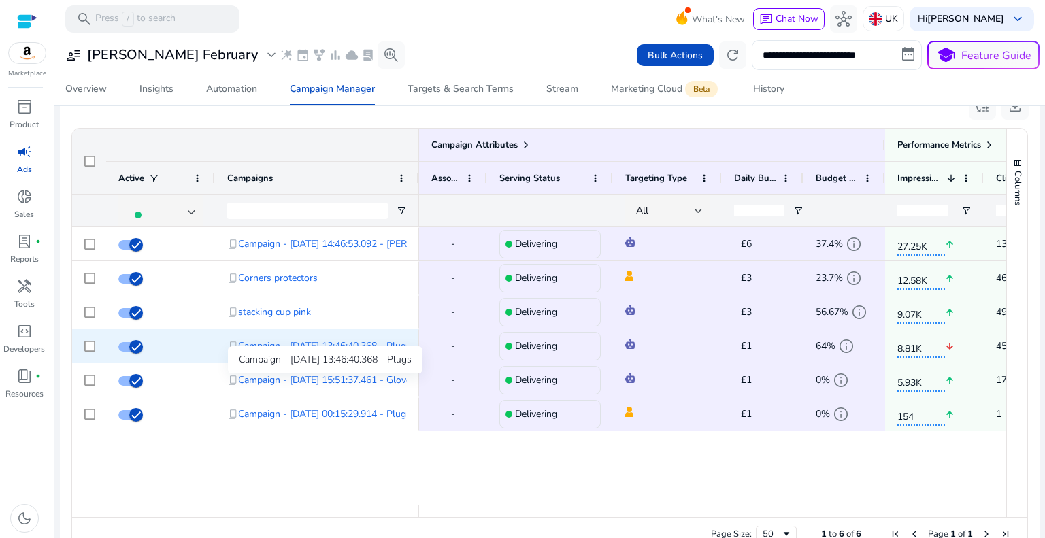
scroll to position [898, 0]
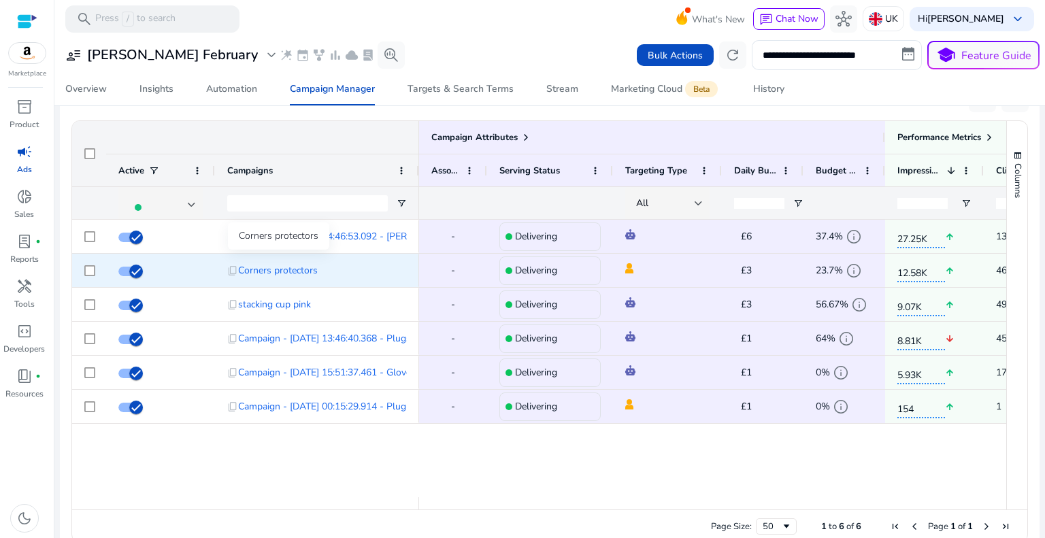
click at [291, 270] on span "Corners protectors" at bounding box center [278, 271] width 80 height 28
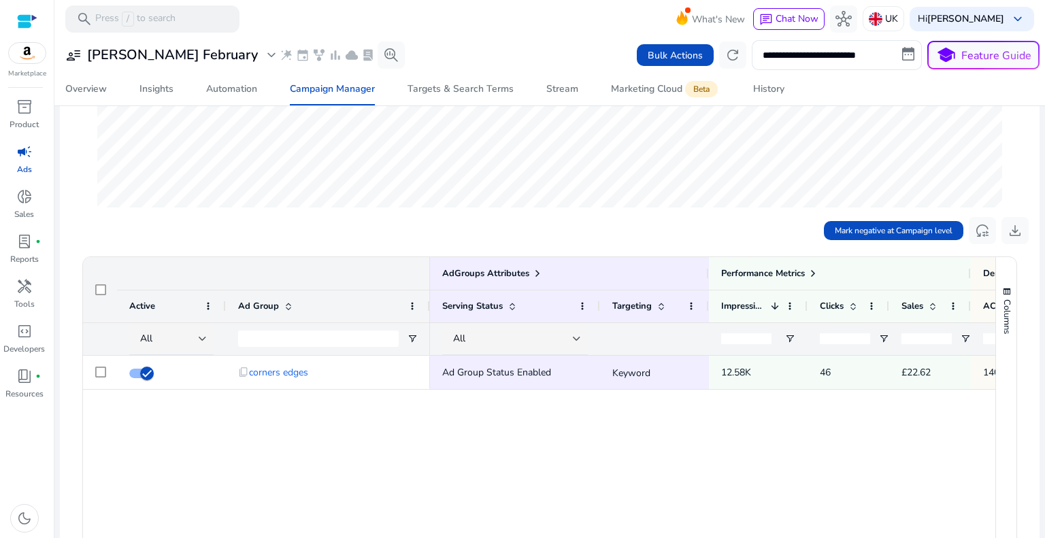
scroll to position [340, 0]
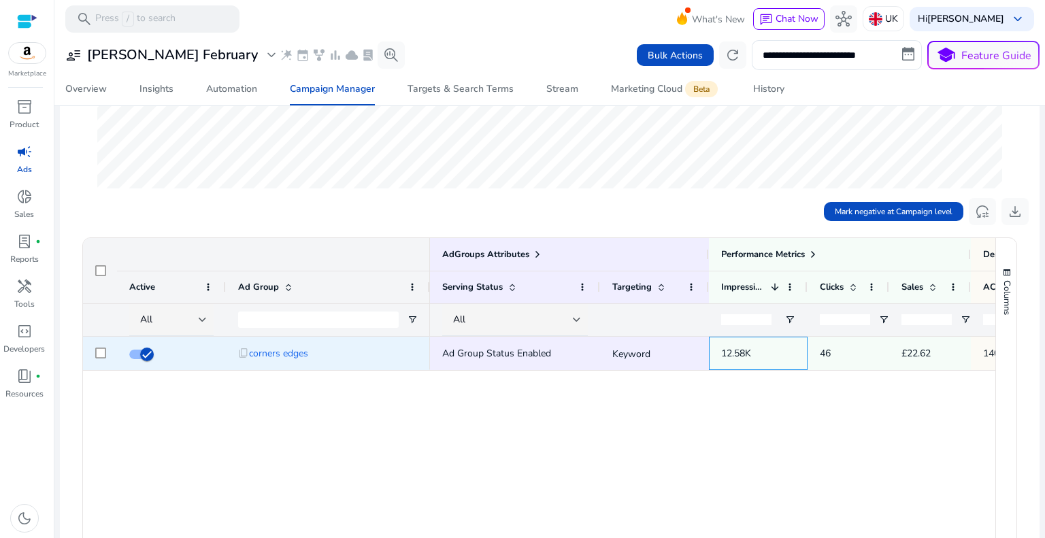
click at [751, 355] on p "12.58K" at bounding box center [758, 354] width 74 height 28
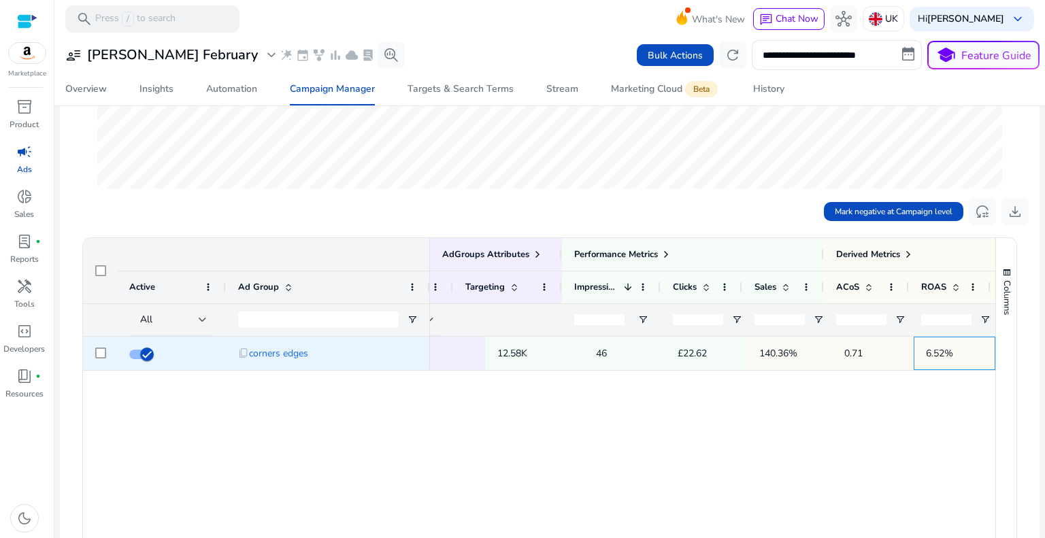
scroll to position [0, 0]
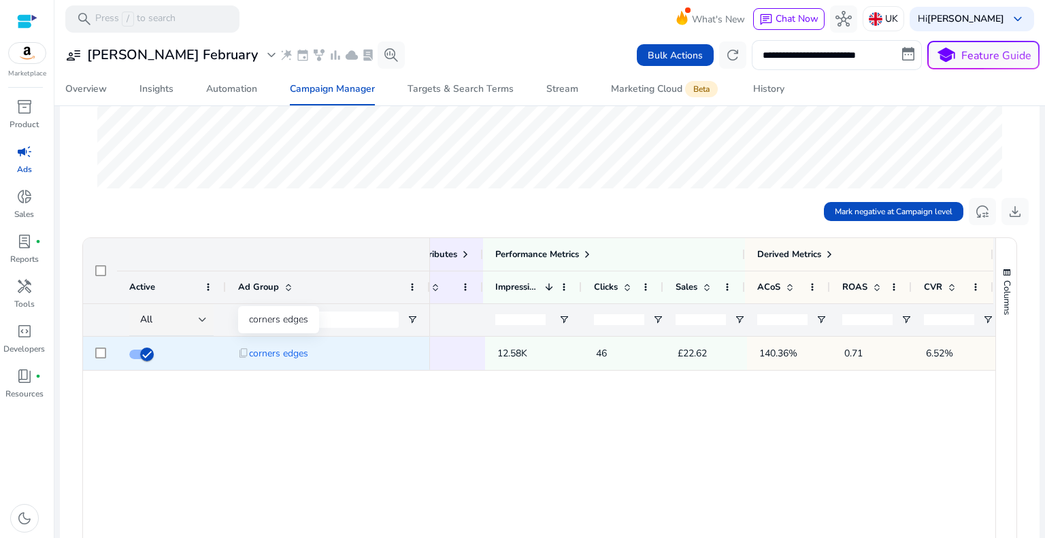
click at [291, 348] on span "corners edges" at bounding box center [278, 354] width 59 height 28
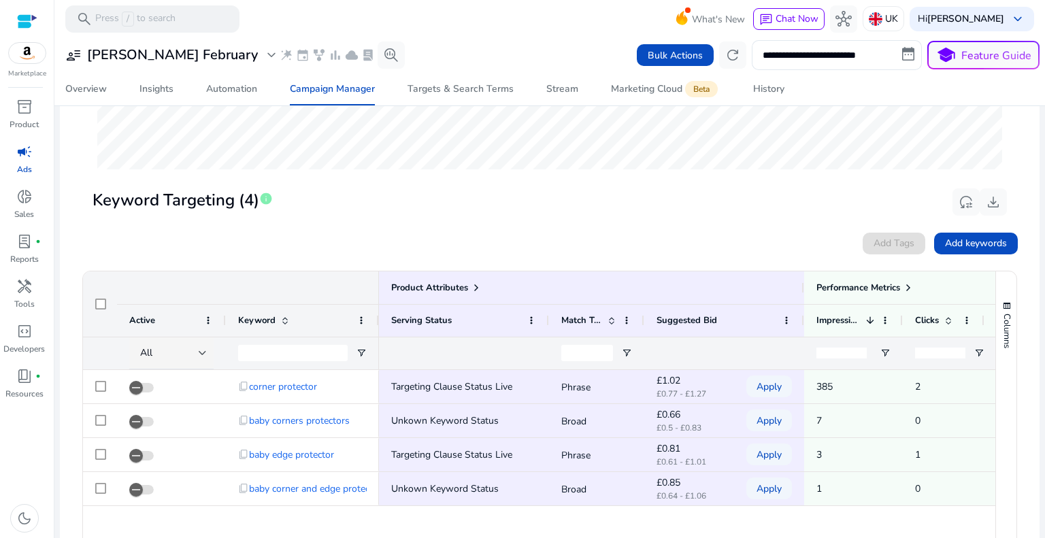
scroll to position [408, 0]
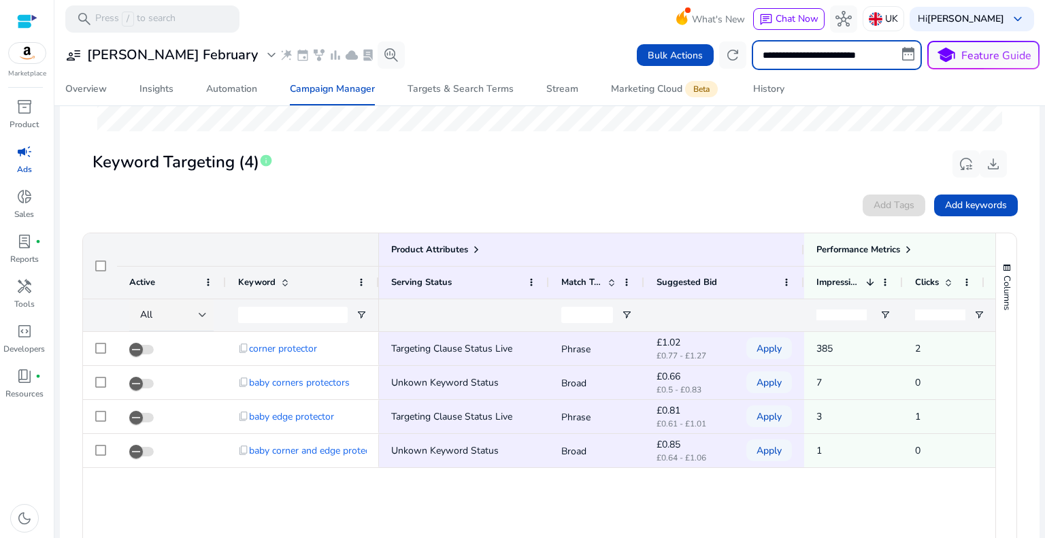
click at [841, 55] on input "**********" at bounding box center [837, 55] width 170 height 30
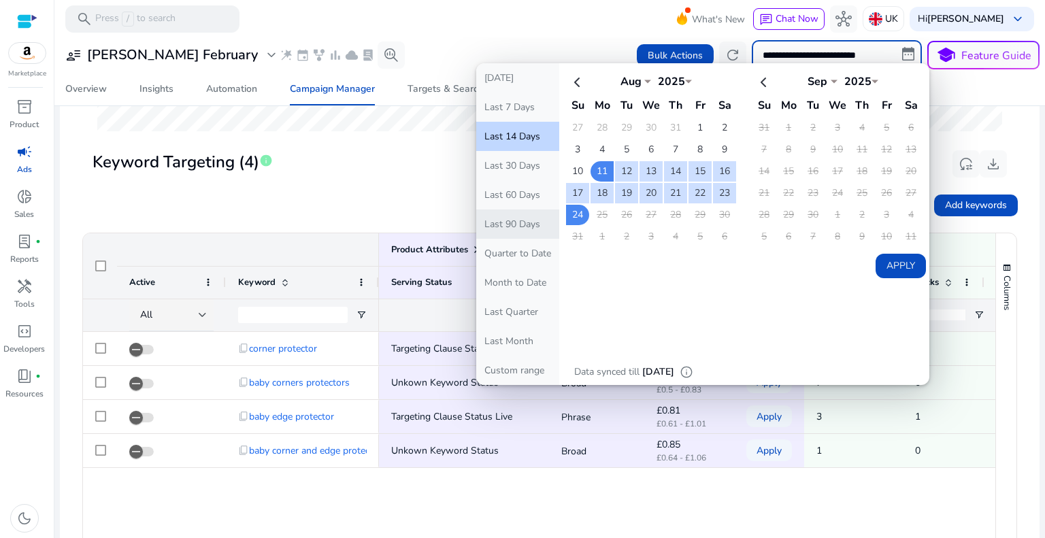
click at [513, 225] on button "Last 90 Days" at bounding box center [517, 224] width 83 height 29
type input "**********"
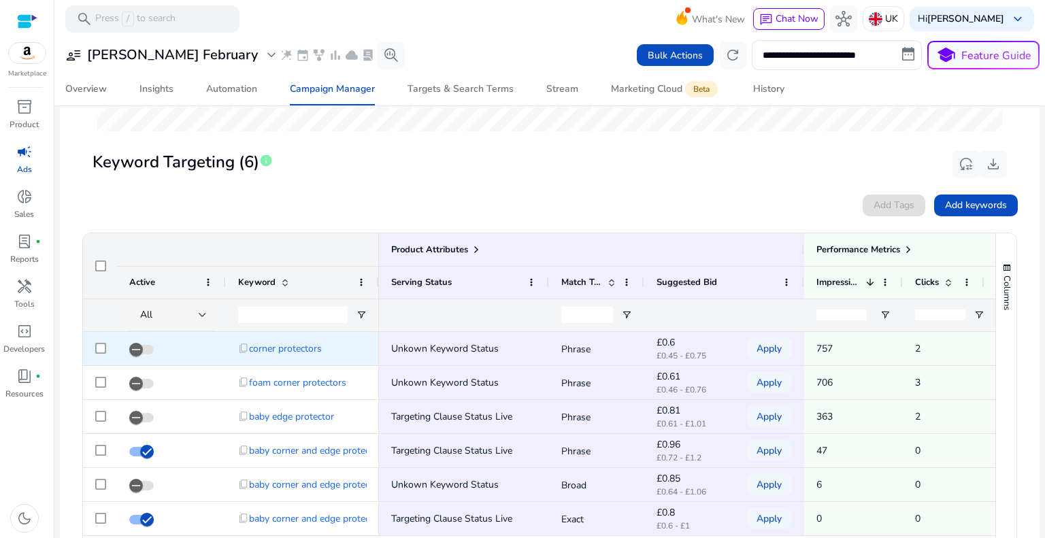
click at [842, 346] on p "757" at bounding box center [854, 349] width 74 height 28
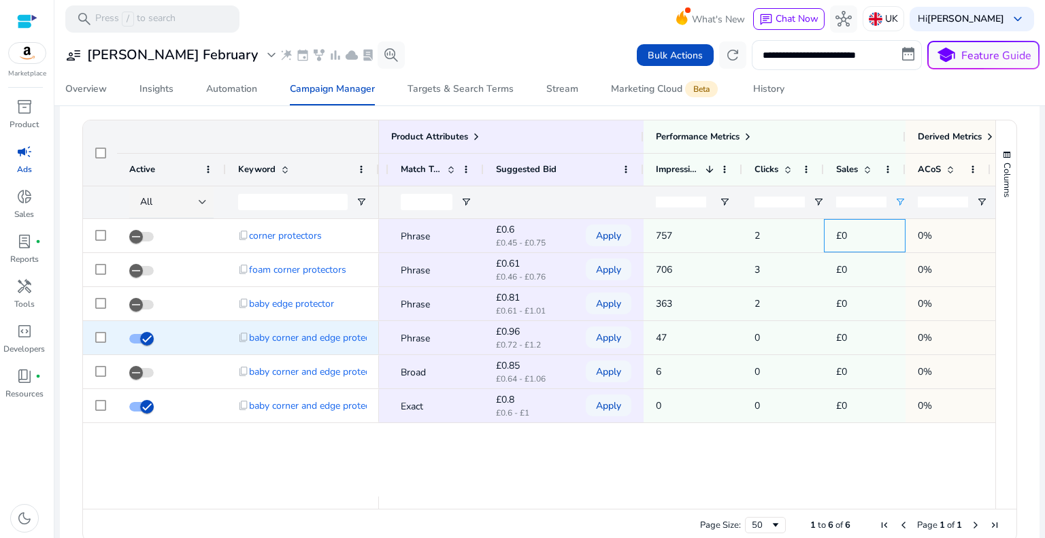
scroll to position [485, 0]
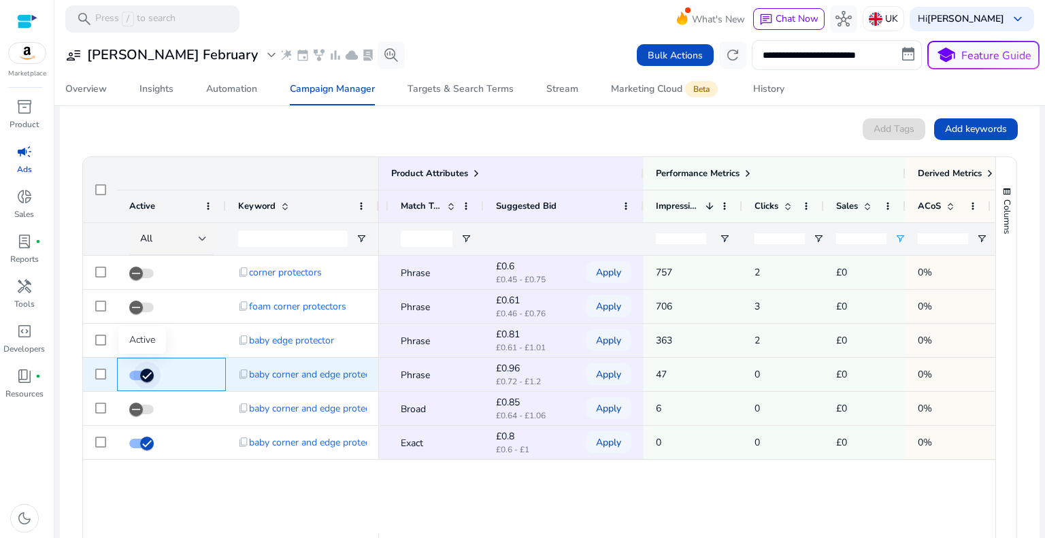
click at [152, 380] on span "button" at bounding box center [146, 375] width 27 height 27
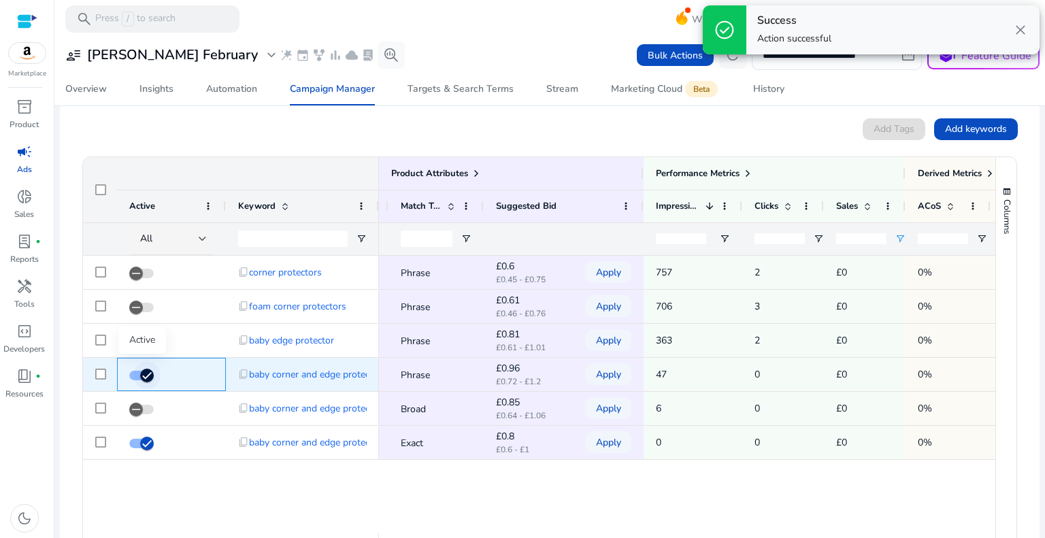
click at [142, 372] on icon "button" at bounding box center [147, 376] width 12 height 12
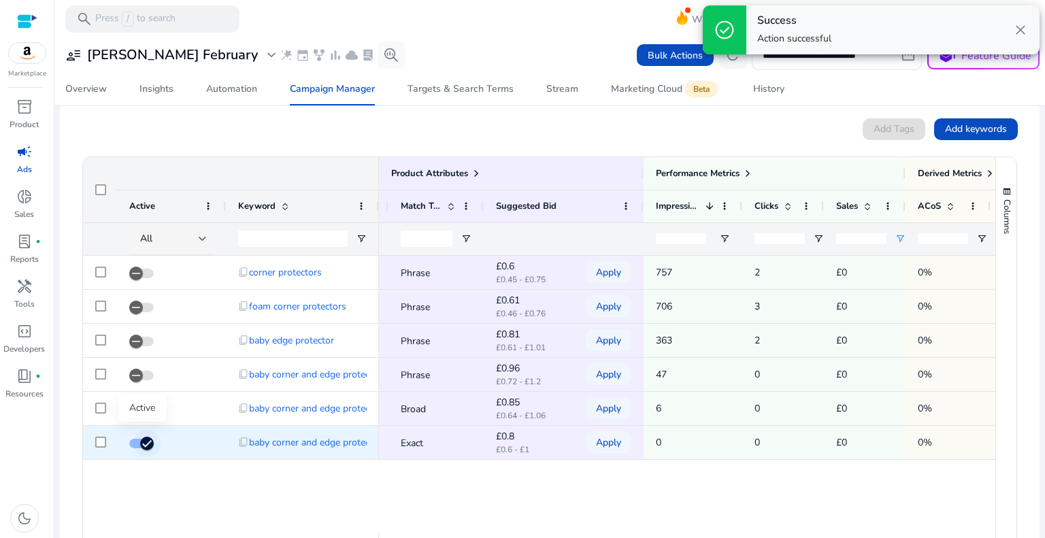
click at [147, 443] on icon "button" at bounding box center [147, 443] width 8 height 1
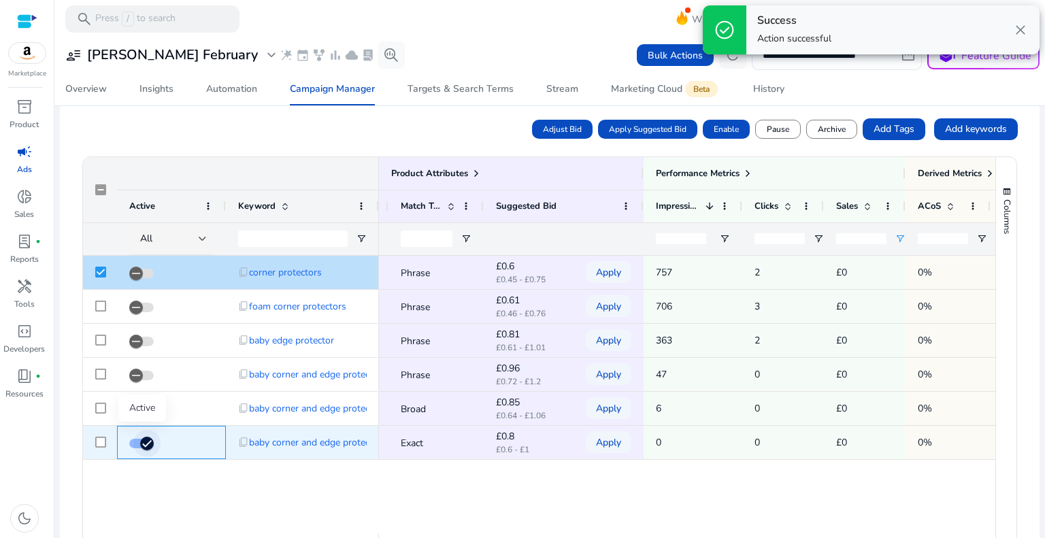
click at [146, 444] on icon "button" at bounding box center [147, 444] width 12 height 12
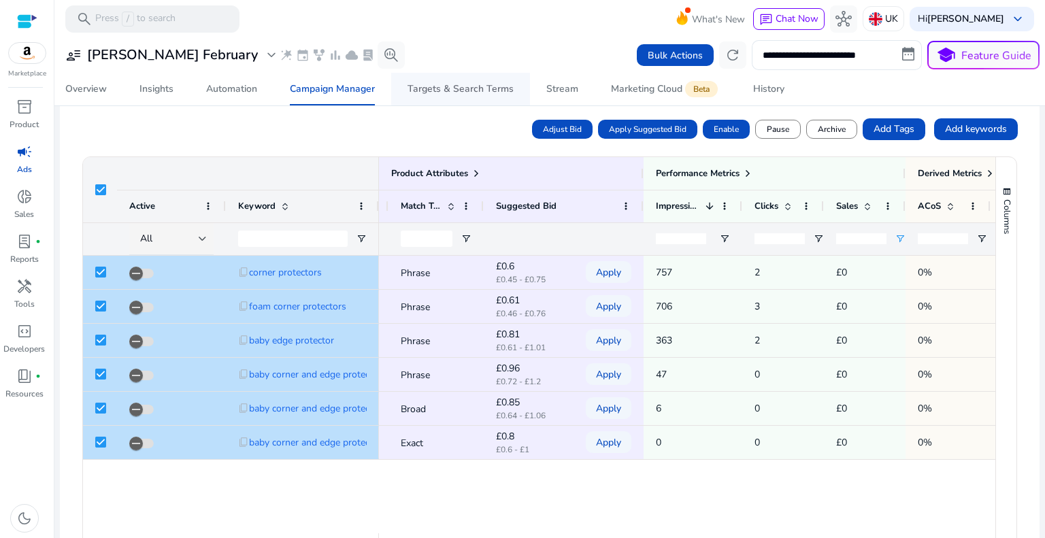
click at [451, 84] on div "Targets & Search Terms" at bounding box center [461, 89] width 106 height 10
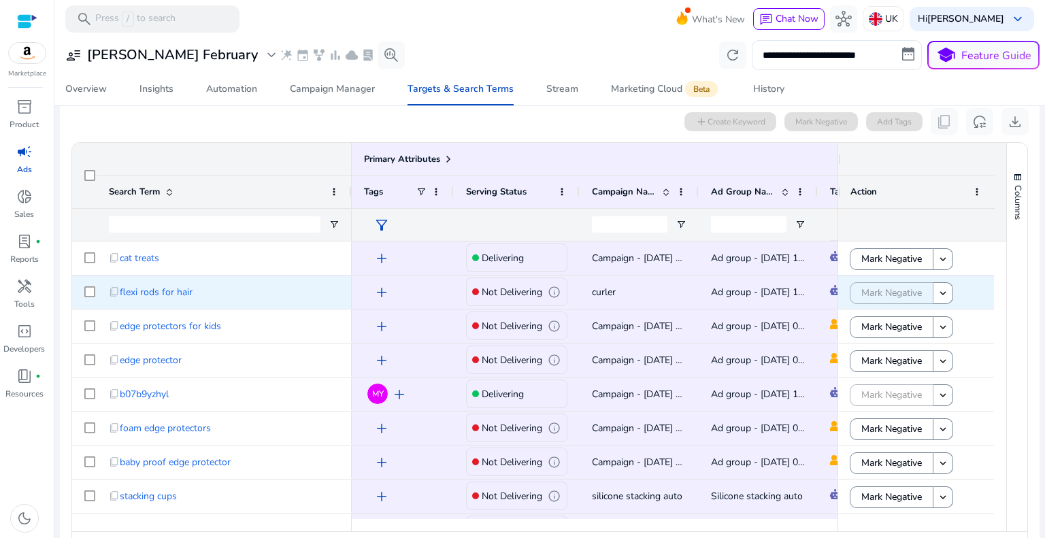
scroll to position [408, 0]
